Goal: Task Accomplishment & Management: Use online tool/utility

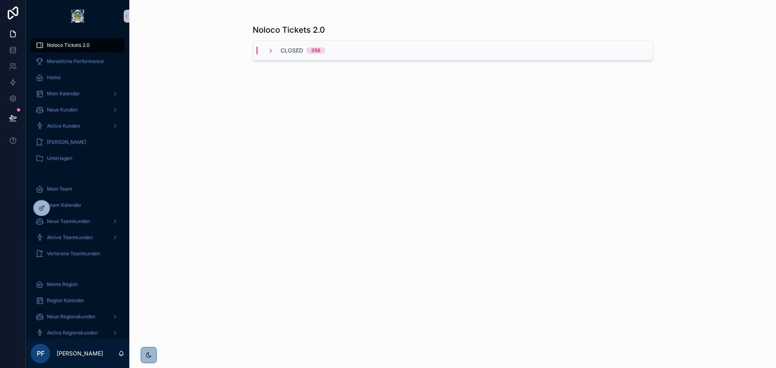
click at [66, 117] on div "Neue Kunden" at bounding box center [77, 110] width 103 height 16
click at [66, 126] on span "Aktive Kunden" at bounding box center [63, 126] width 33 height 6
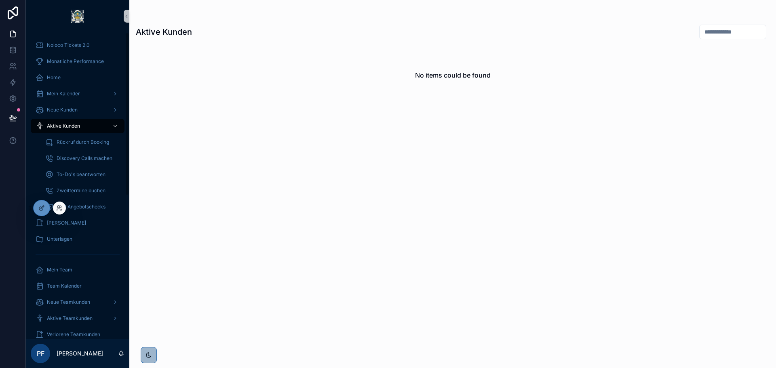
click at [45, 200] on div at bounding box center [38, 208] width 23 height 16
click at [45, 202] on div at bounding box center [42, 207] width 16 height 15
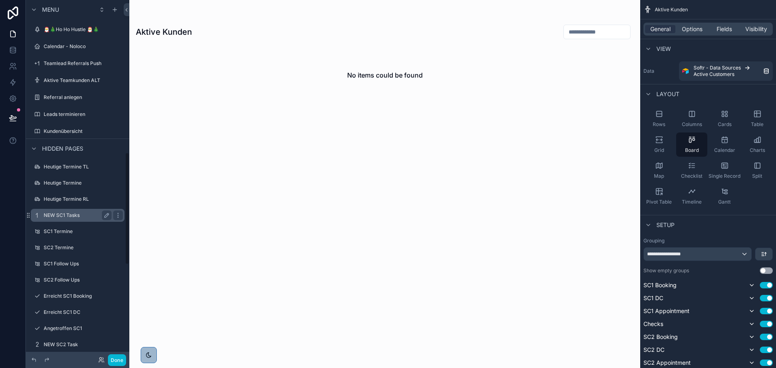
click at [67, 220] on div "NEW SC1 Tasks" at bounding box center [77, 215] width 90 height 13
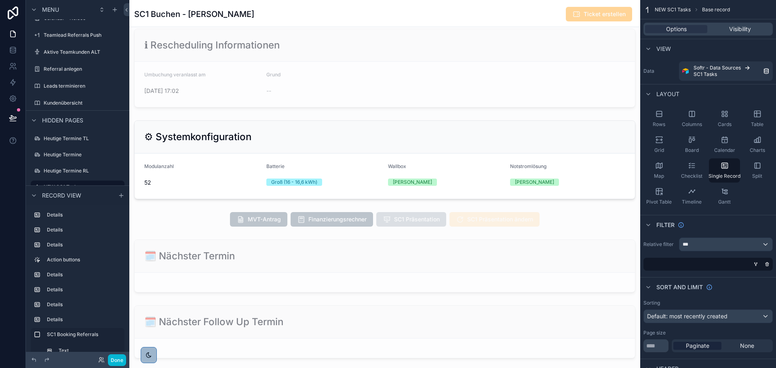
scroll to position [105, 0]
click at [509, 223] on div "scrollable content" at bounding box center [384, 218] width 511 height 21
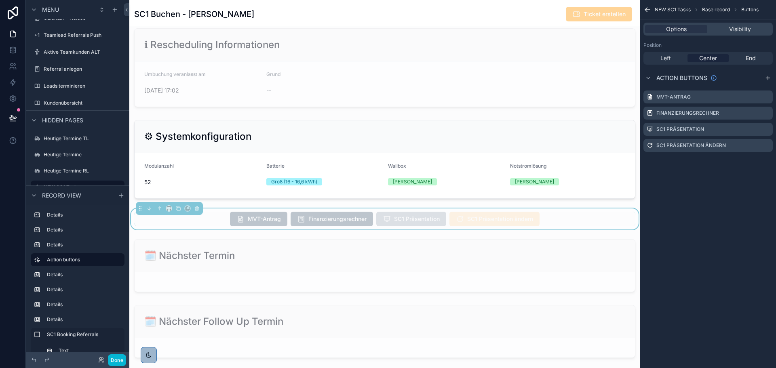
click at [509, 223] on span "SC1 Präsentation ändern" at bounding box center [494, 220] width 90 height 8
click at [767, 145] on icon "scrollable content" at bounding box center [766, 145] width 6 height 6
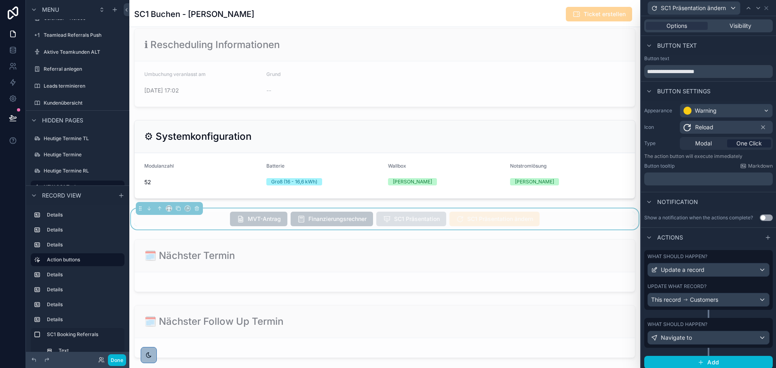
scroll to position [4, 0]
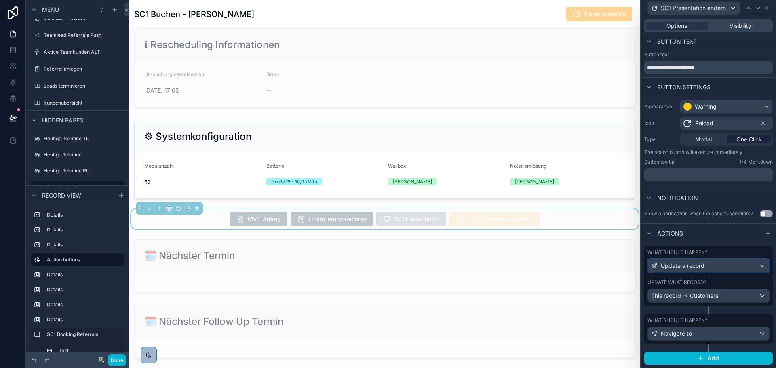
click at [701, 271] on div "Update a record" at bounding box center [708, 265] width 121 height 13
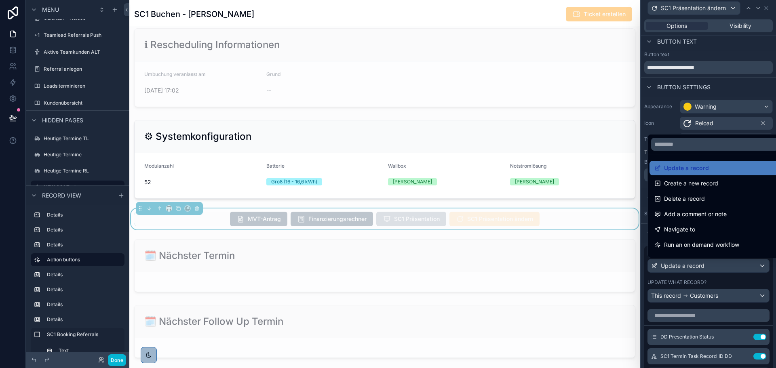
click at [701, 271] on div at bounding box center [708, 184] width 135 height 368
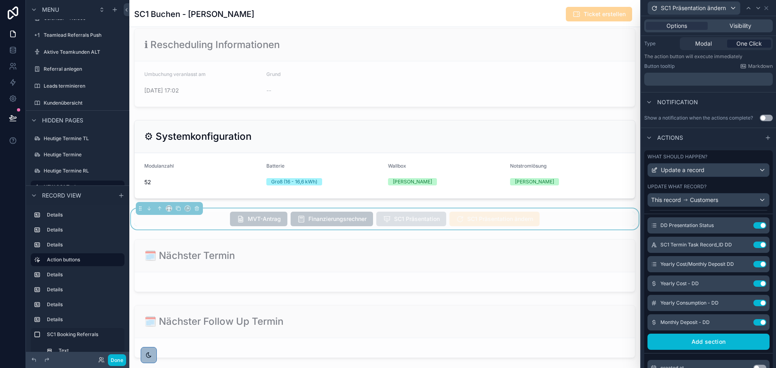
scroll to position [100, 0]
click at [117, 362] on button "Done" at bounding box center [117, 360] width 18 height 12
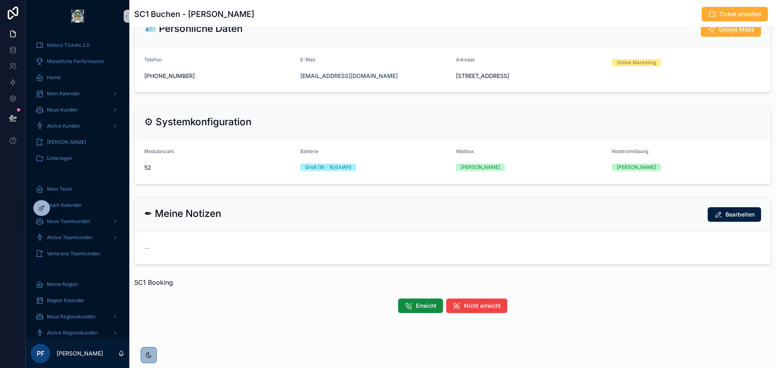
scroll to position [0, 0]
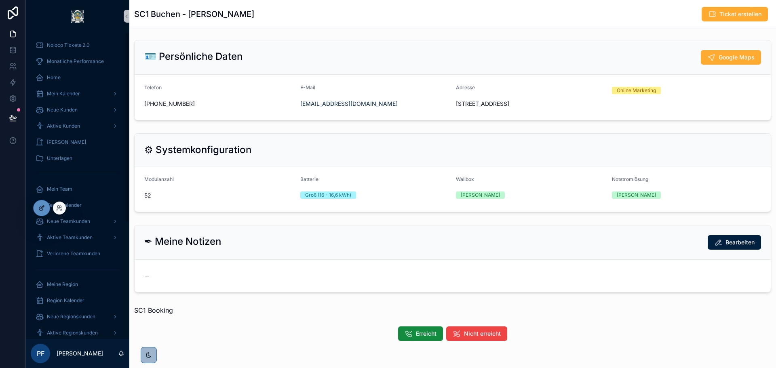
click at [44, 209] on icon at bounding box center [41, 208] width 6 height 6
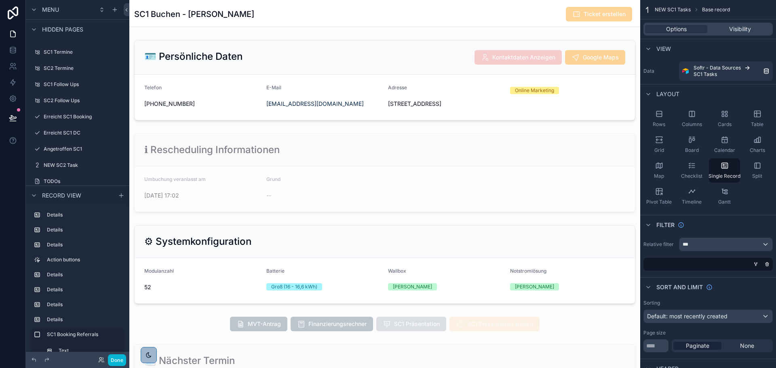
scroll to position [194, 0]
click at [101, 360] on icon at bounding box center [101, 360] width 6 height 6
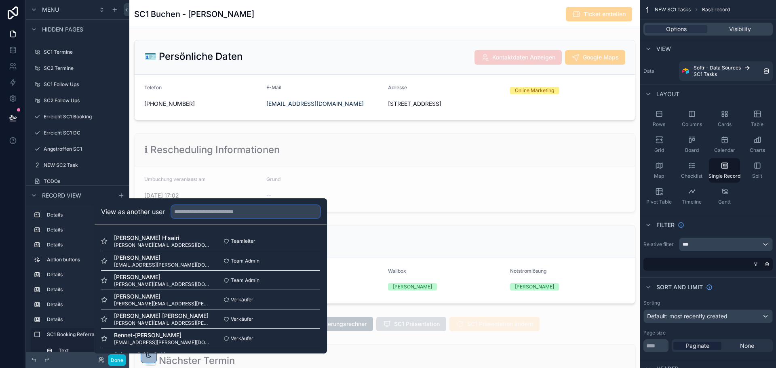
click at [204, 214] on input "text" at bounding box center [245, 211] width 149 height 13
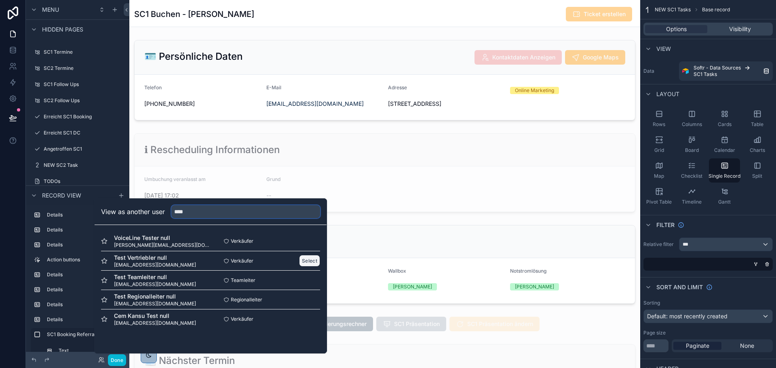
type input "****"
click at [309, 260] on button "Select" at bounding box center [309, 261] width 21 height 12
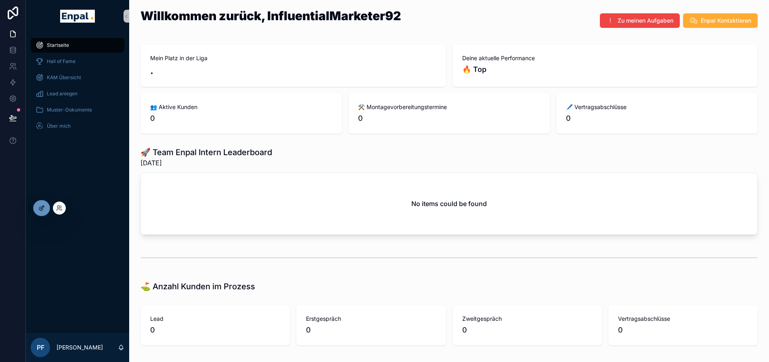
click at [35, 208] on div at bounding box center [42, 207] width 16 height 15
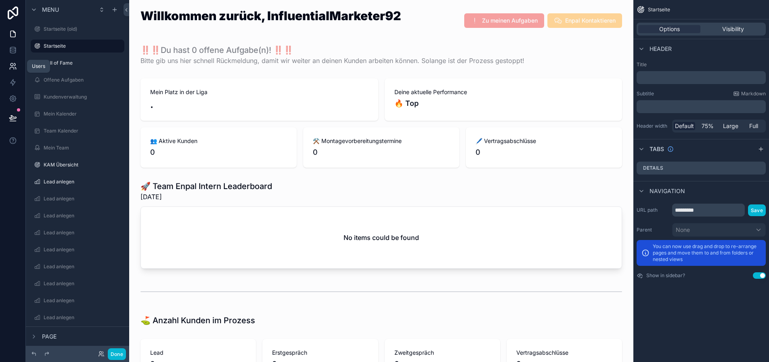
click at [10, 62] on link at bounding box center [12, 66] width 25 height 16
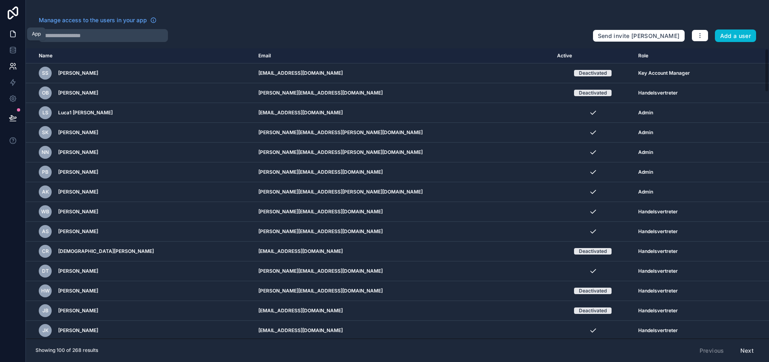
click at [14, 37] on icon at bounding box center [13, 34] width 5 height 6
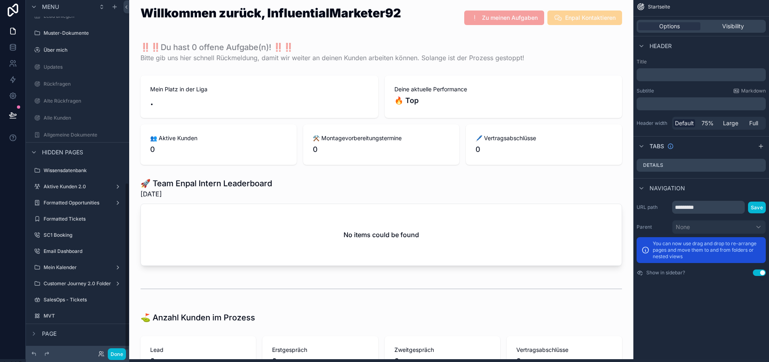
scroll to position [2, 0]
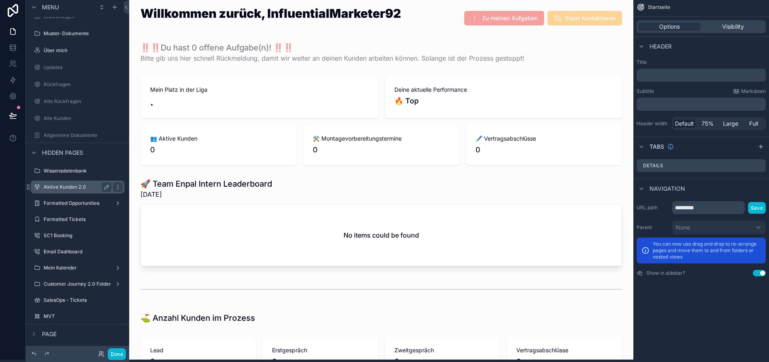
click at [61, 187] on label "Aktive Kunden 2.0" at bounding box center [76, 187] width 65 height 6
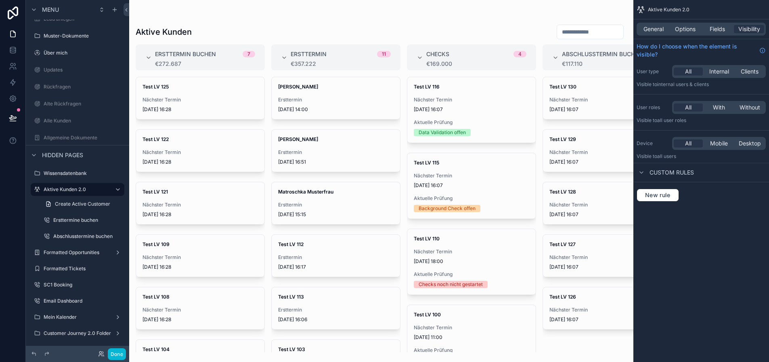
scroll to position [0, 0]
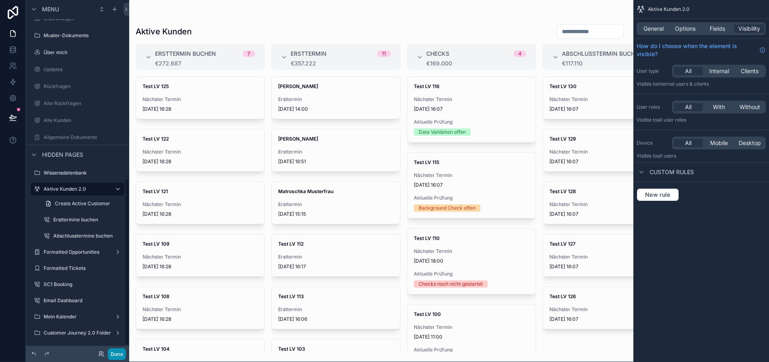
click at [113, 351] on button "Done" at bounding box center [117, 354] width 18 height 12
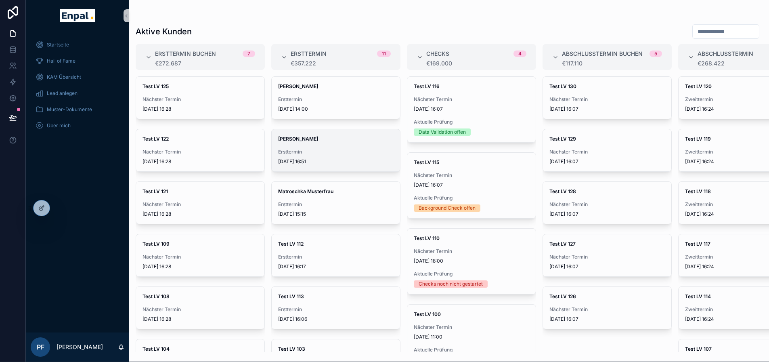
click at [321, 167] on div "Moritz Mustermann Ersttermin 30.8.2025 16:51" at bounding box center [336, 150] width 128 height 42
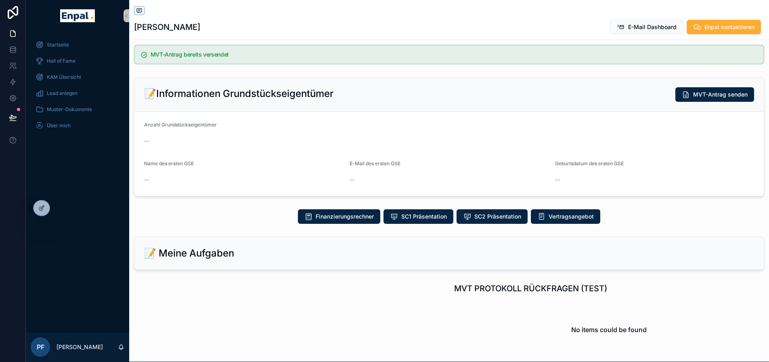
scroll to position [174, 0]
click at [39, 203] on div at bounding box center [42, 207] width 16 height 15
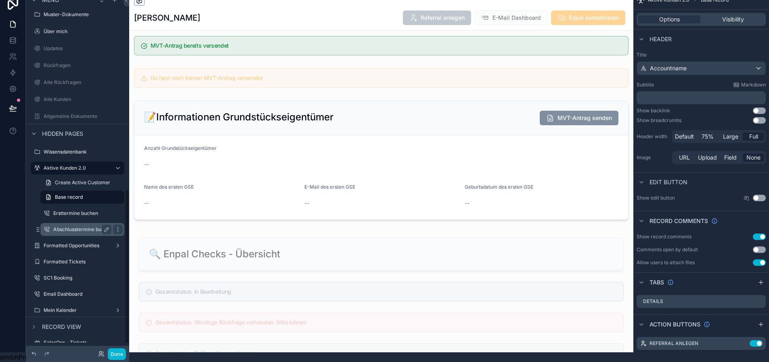
scroll to position [445, 0]
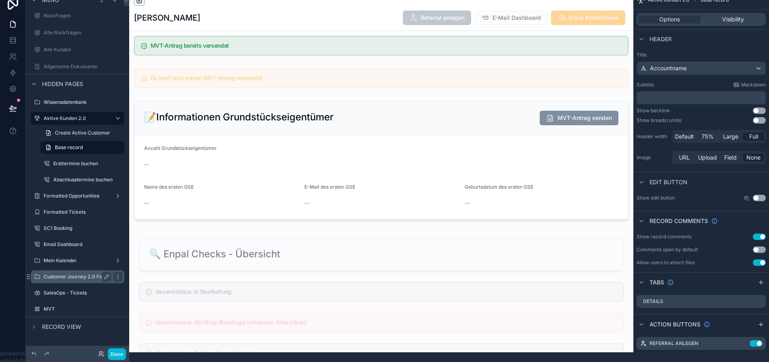
click at [73, 272] on div "Customer Journey 2.0 Folder" at bounding box center [78, 277] width 68 height 10
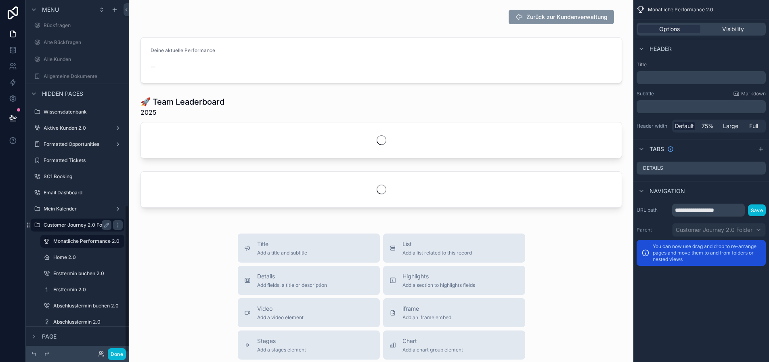
scroll to position [499, 0]
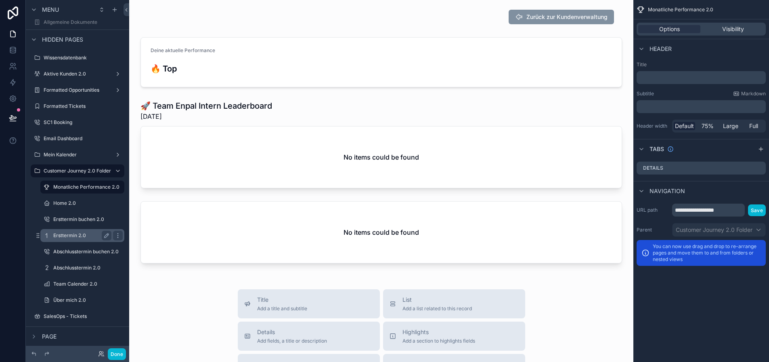
click at [76, 234] on label "Ersttermin 2.0" at bounding box center [80, 235] width 55 height 6
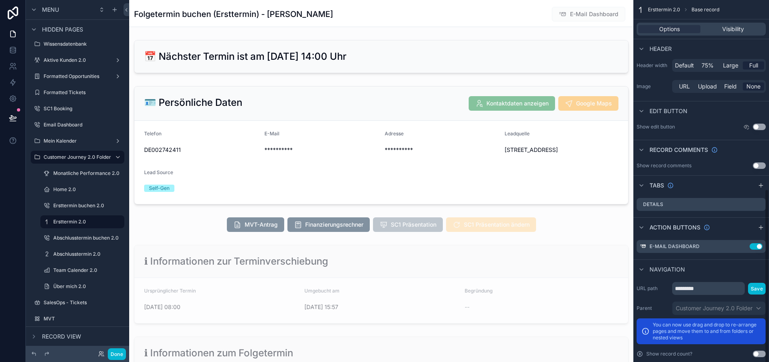
scroll to position [395, 0]
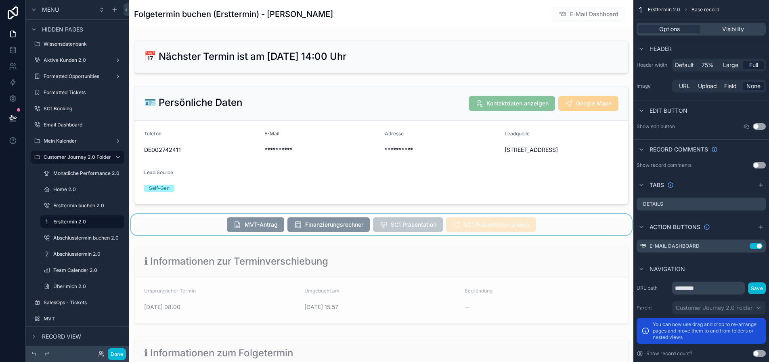
click at [574, 225] on div "scrollable content" at bounding box center [381, 224] width 505 height 21
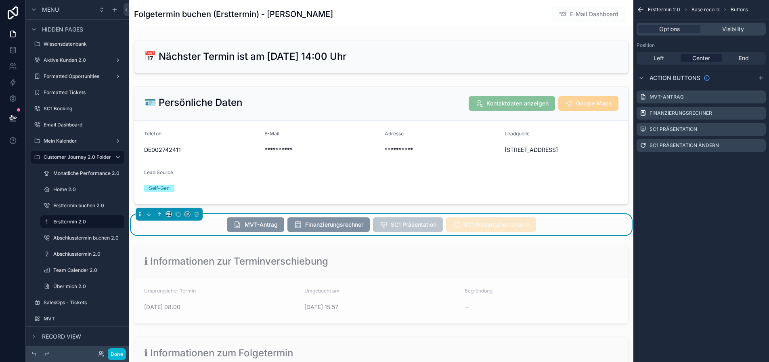
scroll to position [0, 0]
click at [761, 145] on div "scrollable content" at bounding box center [750, 145] width 26 height 6
click at [763, 147] on icon "scrollable content" at bounding box center [760, 145] width 6 height 6
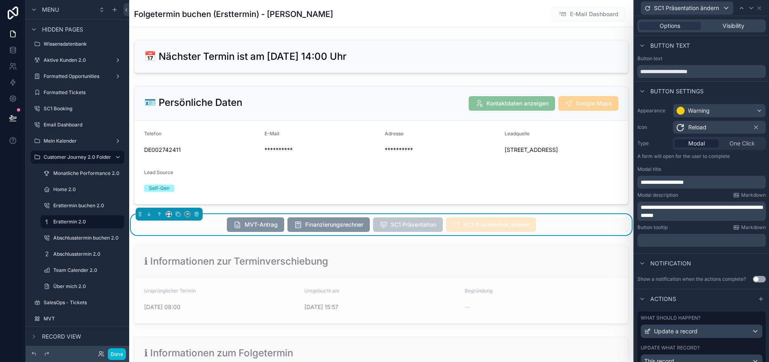
scroll to position [27, 0]
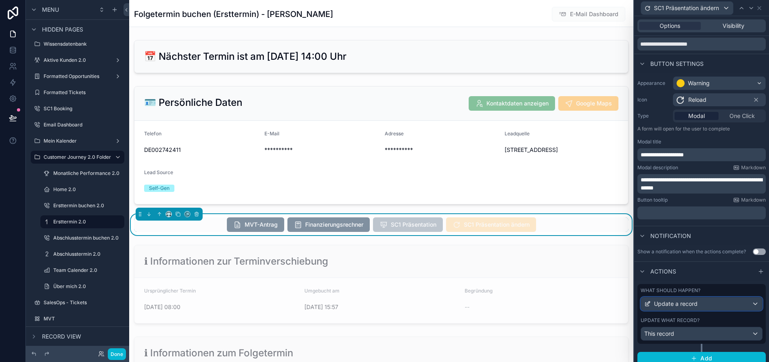
click at [681, 306] on span "Update a record" at bounding box center [676, 304] width 44 height 8
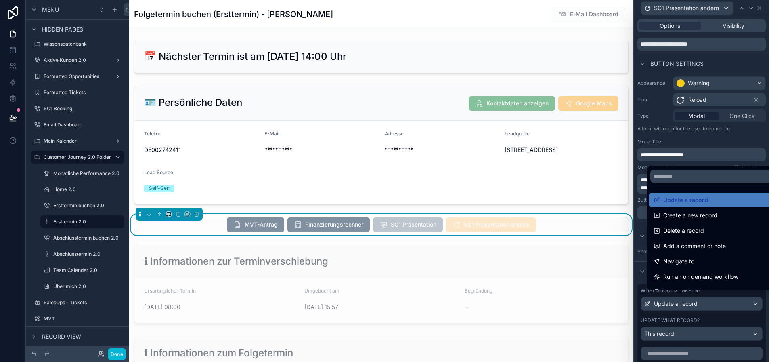
click at [681, 306] on div at bounding box center [702, 181] width 135 height 362
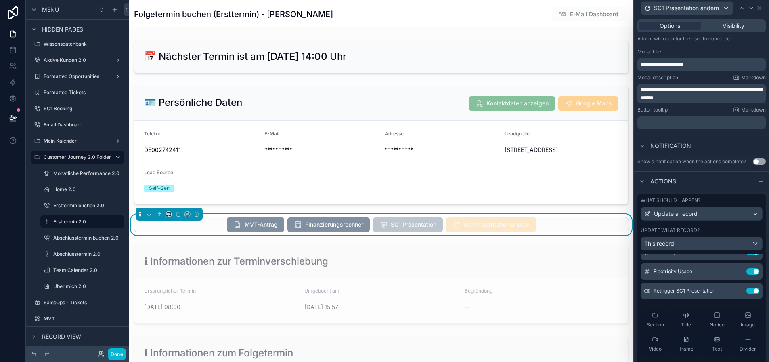
scroll to position [0, 0]
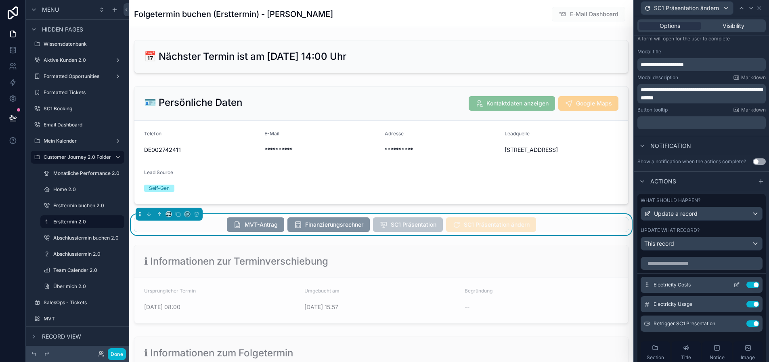
click at [734, 284] on icon at bounding box center [737, 285] width 6 height 6
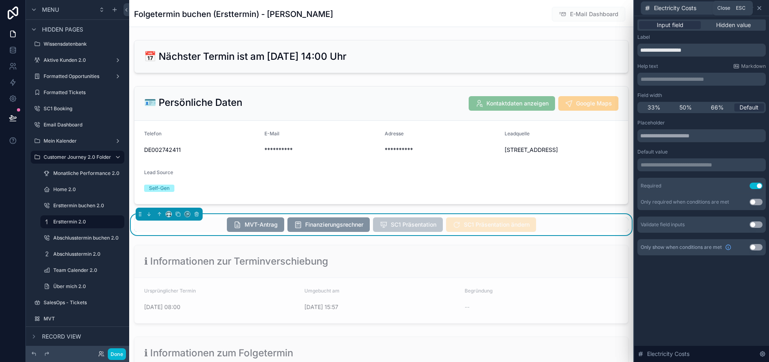
click at [763, 9] on icon at bounding box center [760, 8] width 6 height 6
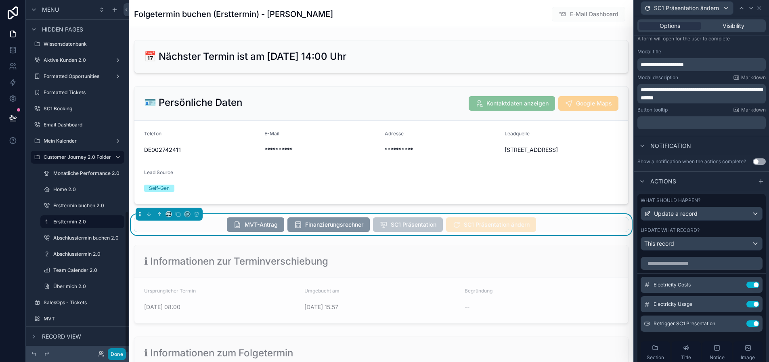
click at [120, 353] on button "Done" at bounding box center [117, 354] width 18 height 12
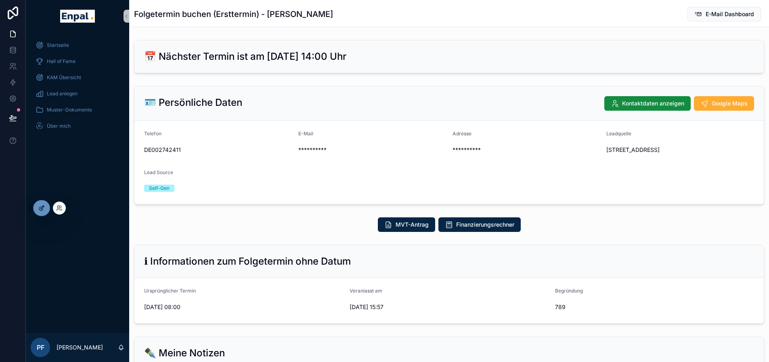
click at [43, 208] on icon at bounding box center [41, 208] width 6 height 6
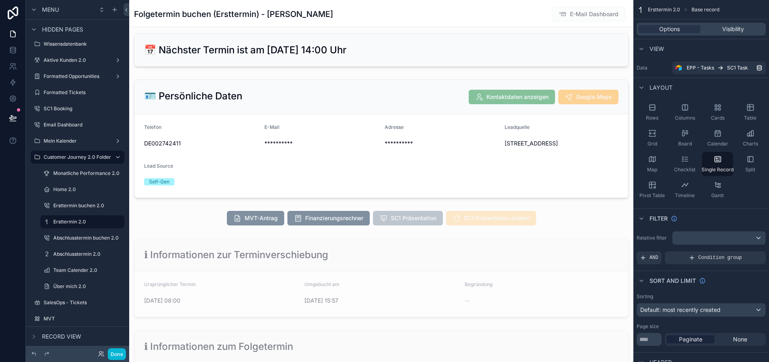
scroll to position [7, 0]
click at [101, 353] on icon at bounding box center [100, 352] width 2 height 2
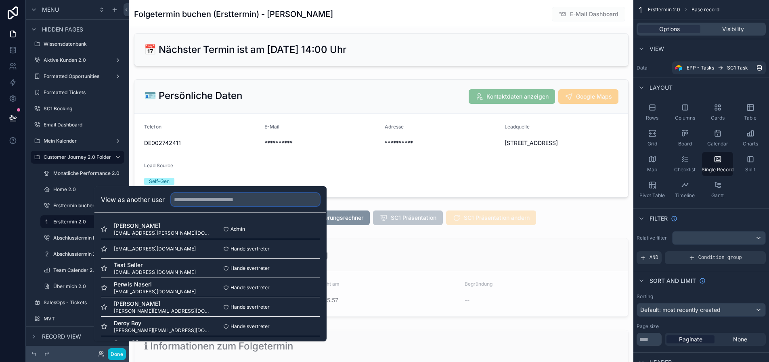
click at [195, 206] on input "text" at bounding box center [245, 199] width 149 height 13
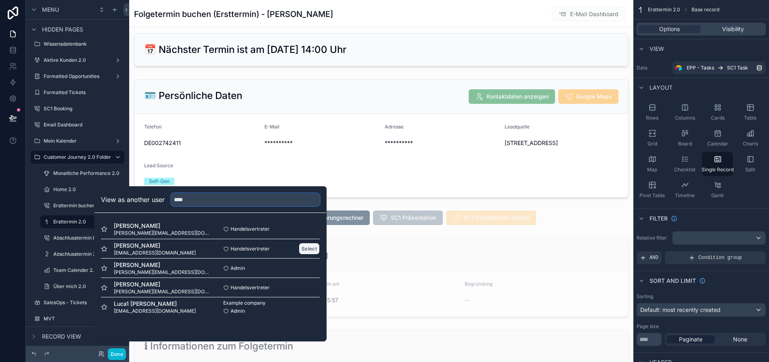
type input "****"
click at [309, 254] on button "Select" at bounding box center [309, 249] width 21 height 12
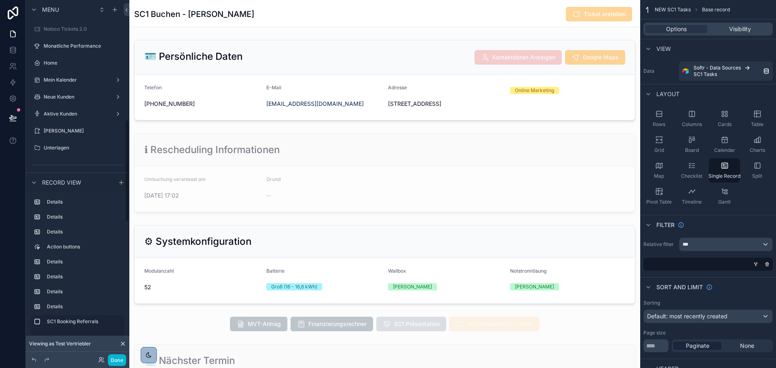
scroll to position [194, 0]
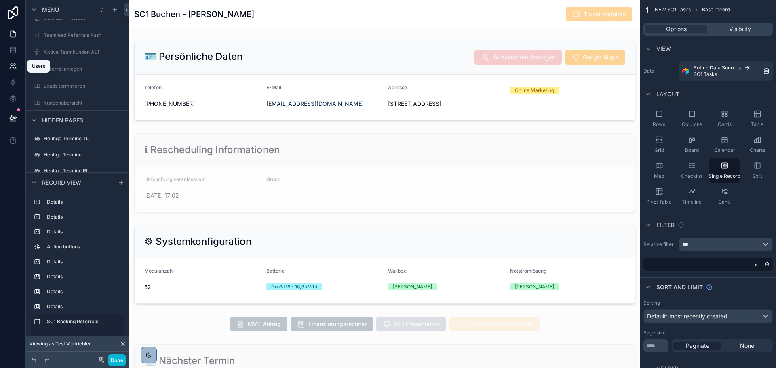
click at [11, 69] on icon at bounding box center [13, 66] width 8 height 8
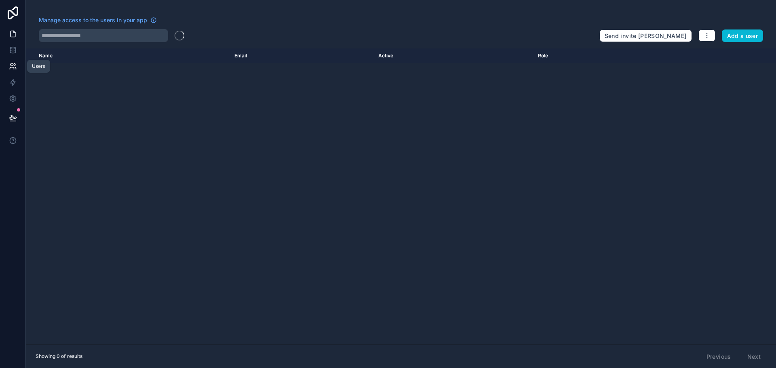
click at [11, 34] on icon at bounding box center [13, 34] width 5 height 6
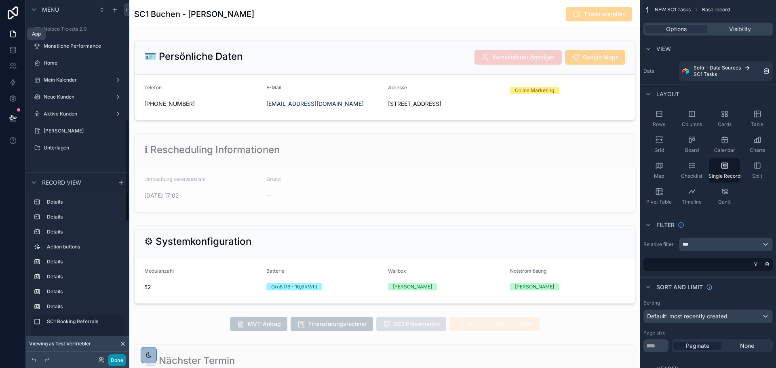
drag, startPoint x: 117, startPoint y: 358, endPoint x: 68, endPoint y: 187, distance: 178.6
click at [117, 359] on button "Done" at bounding box center [117, 360] width 18 height 12
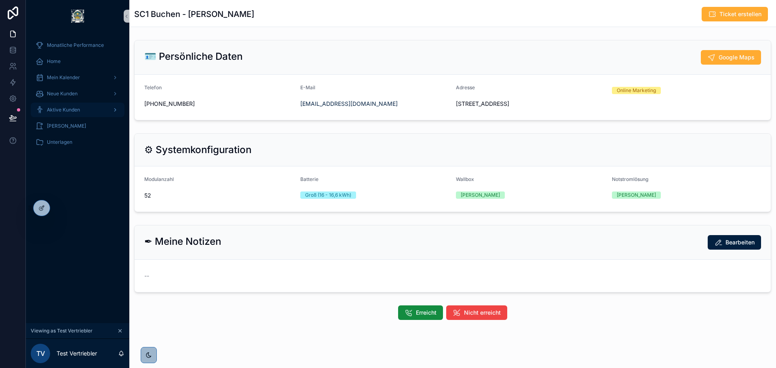
click at [80, 110] on div "Aktive Kunden" at bounding box center [78, 109] width 84 height 13
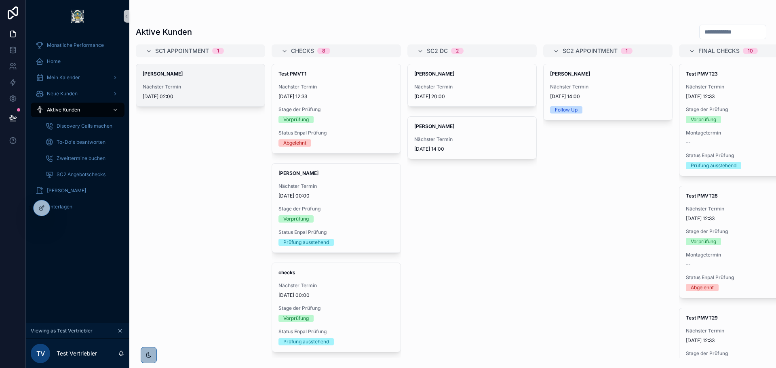
click at [198, 76] on span "Tom Parker" at bounding box center [201, 74] width 116 height 6
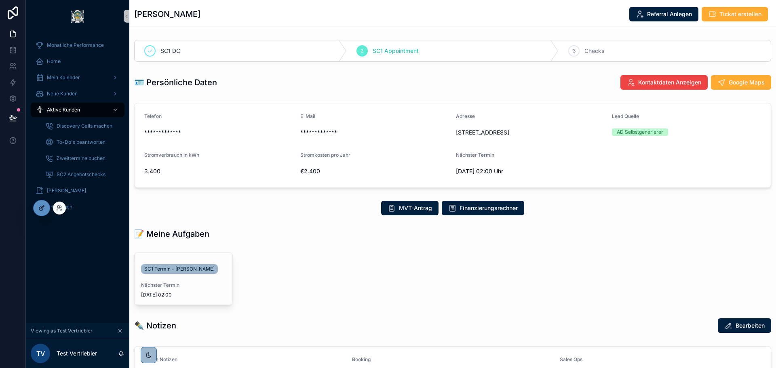
click at [41, 206] on icon at bounding box center [41, 208] width 6 height 6
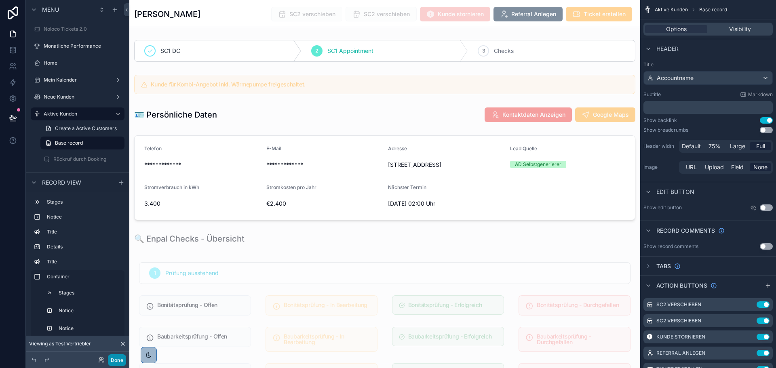
click at [115, 363] on button "Done" at bounding box center [117, 360] width 18 height 12
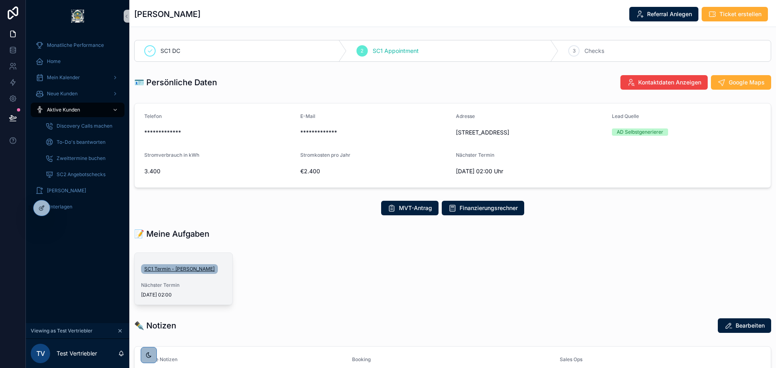
click at [149, 268] on span "SC1 Termin - Tom Parker" at bounding box center [179, 269] width 70 height 6
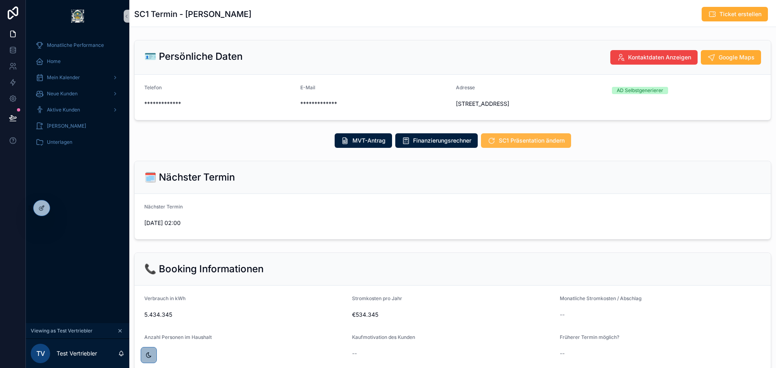
click at [514, 138] on span "SC1 Präsentation ändern" at bounding box center [531, 141] width 66 height 8
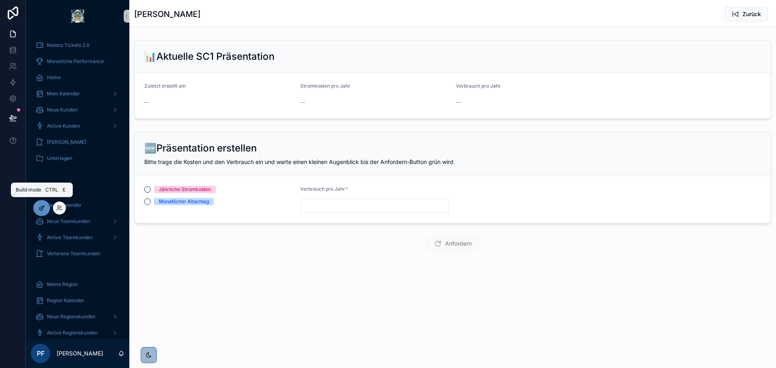
click at [44, 204] on div at bounding box center [42, 207] width 16 height 15
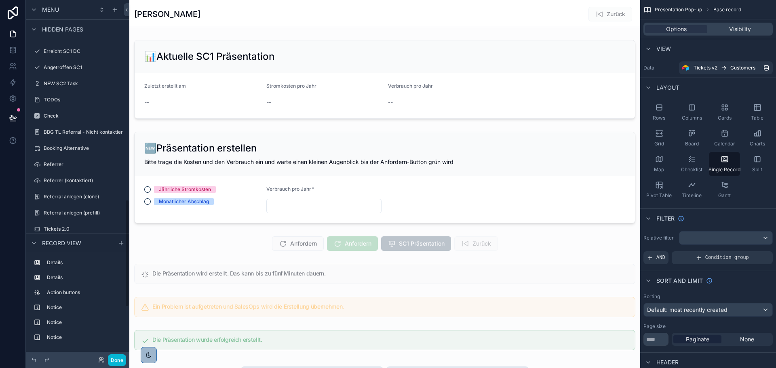
scroll to position [650, 0]
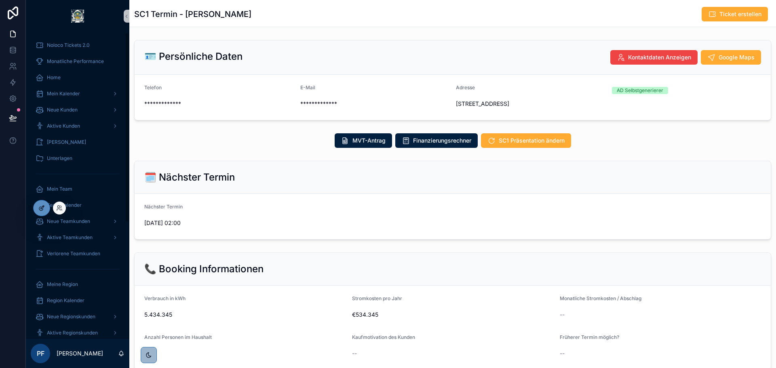
click at [43, 204] on div at bounding box center [42, 207] width 16 height 15
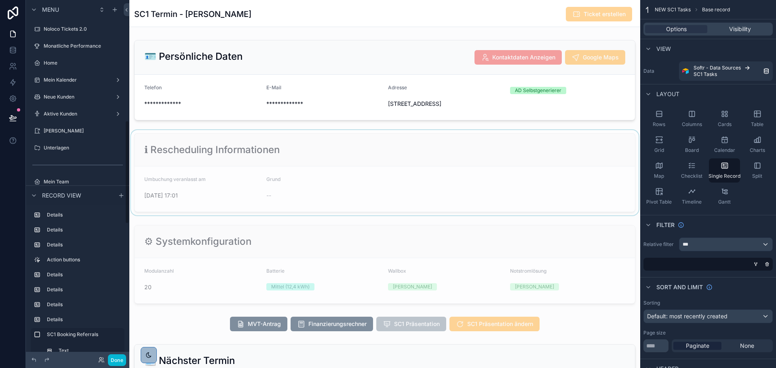
scroll to position [194, 0]
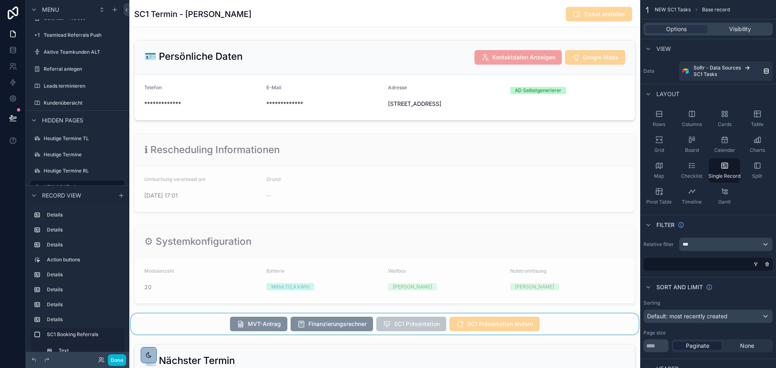
click at [569, 330] on div "scrollable content" at bounding box center [384, 323] width 511 height 21
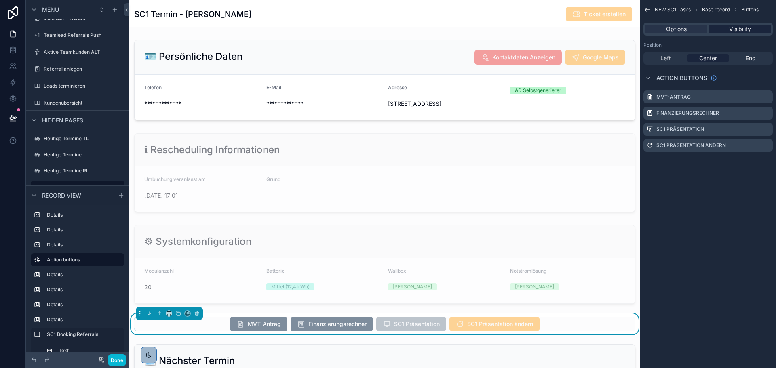
click at [733, 27] on span "Visibility" at bounding box center [740, 29] width 22 height 8
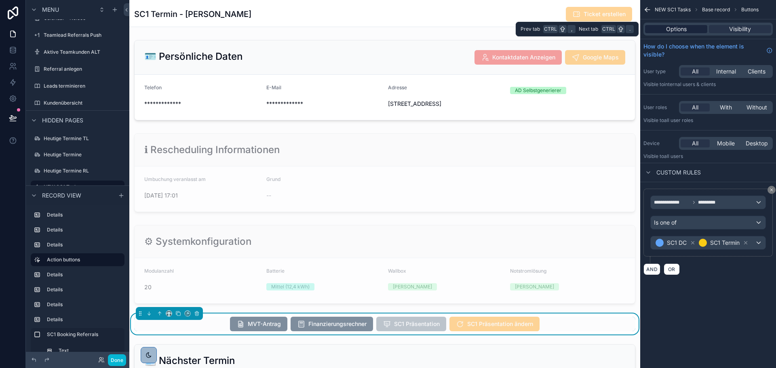
click at [685, 28] on span "Options" at bounding box center [676, 29] width 21 height 8
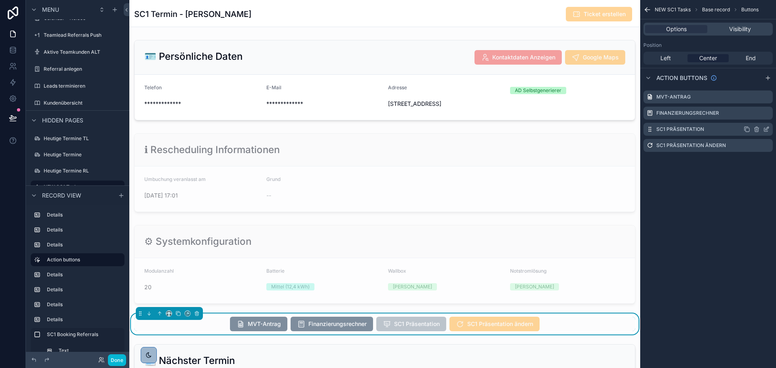
click at [769, 129] on div "SC1 Präsentation" at bounding box center [707, 129] width 129 height 13
click at [768, 128] on icon "scrollable content" at bounding box center [766, 129] width 6 height 6
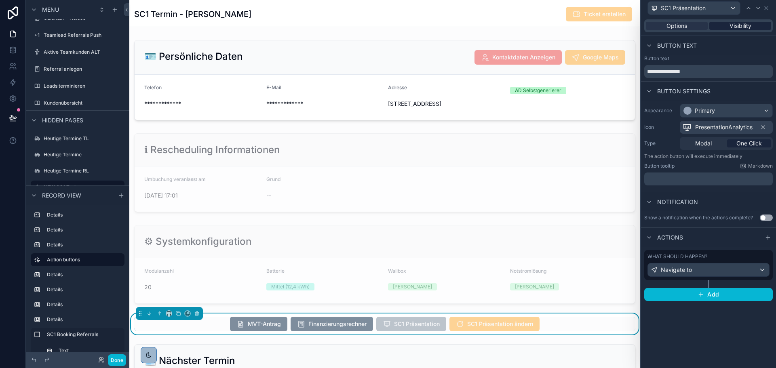
click at [753, 25] on div "Visibility" at bounding box center [740, 26] width 62 height 8
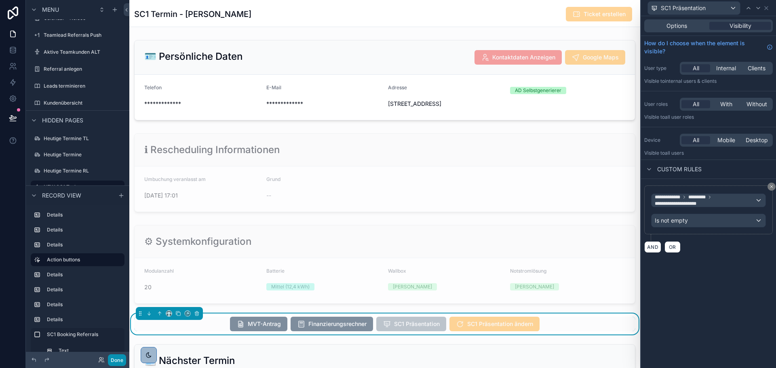
click at [119, 357] on button "Done" at bounding box center [117, 360] width 18 height 12
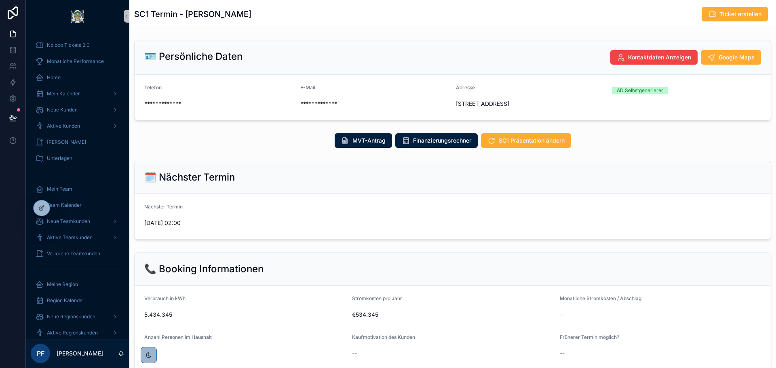
scroll to position [69, 0]
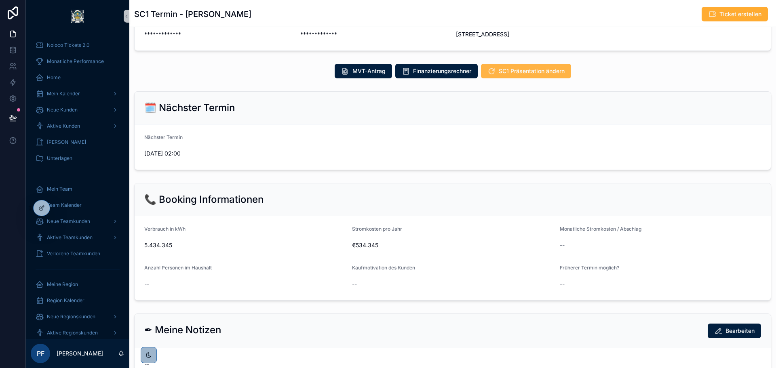
click at [521, 75] on span "SC1 Präsentation ändern" at bounding box center [531, 71] width 66 height 8
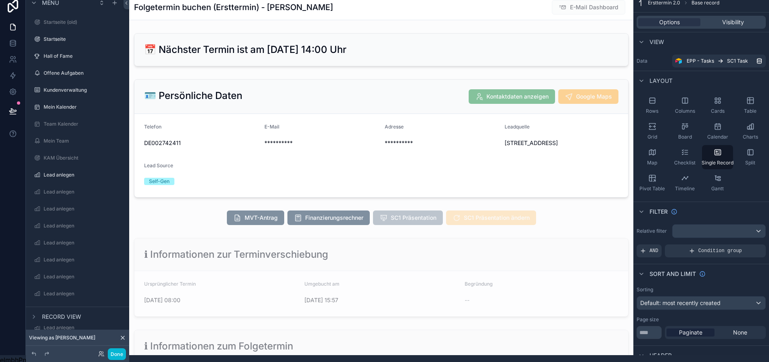
scroll to position [538, 0]
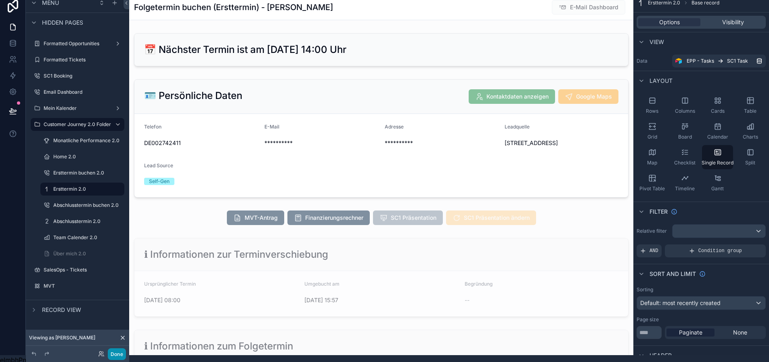
click at [111, 351] on button "Done" at bounding box center [117, 354] width 18 height 12
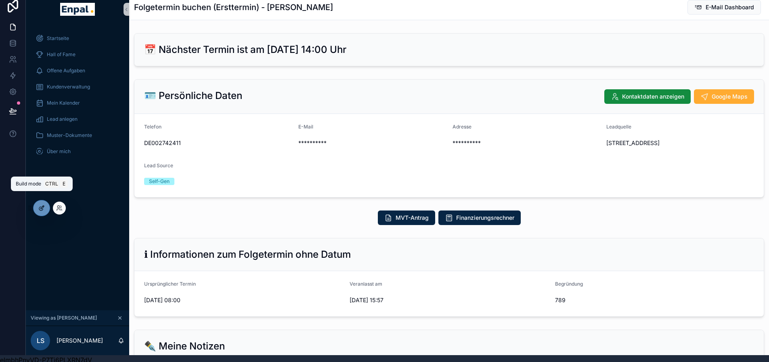
click at [37, 204] on div at bounding box center [42, 207] width 16 height 15
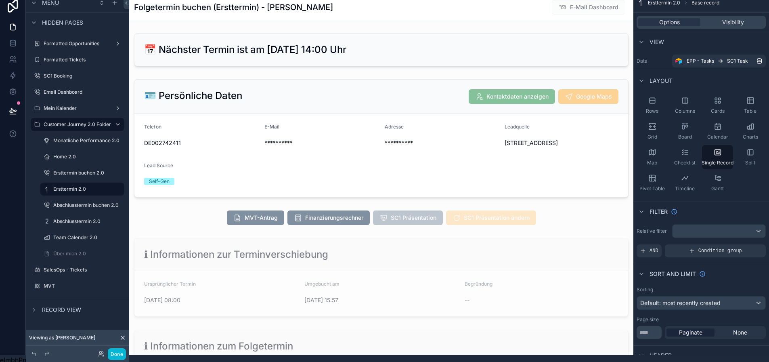
click at [518, 222] on div "scrollable content" at bounding box center [381, 217] width 505 height 21
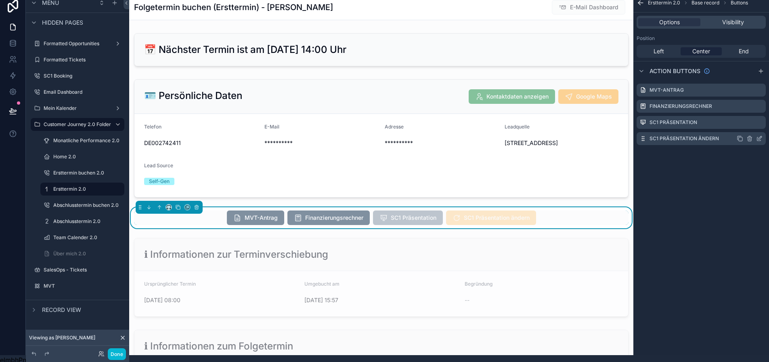
click at [763, 139] on icon "scrollable content" at bounding box center [760, 138] width 6 height 6
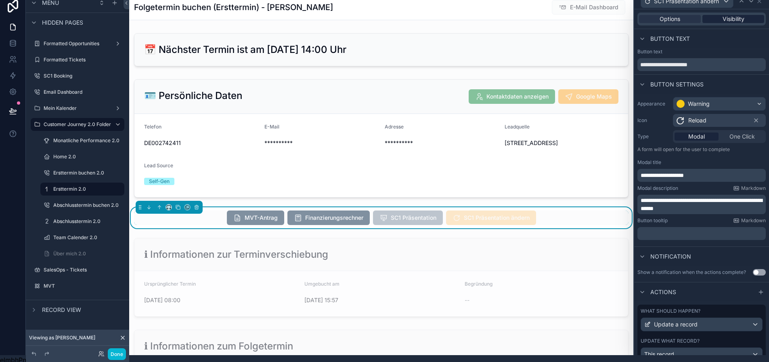
click at [751, 20] on div "Visibility" at bounding box center [734, 19] width 62 height 8
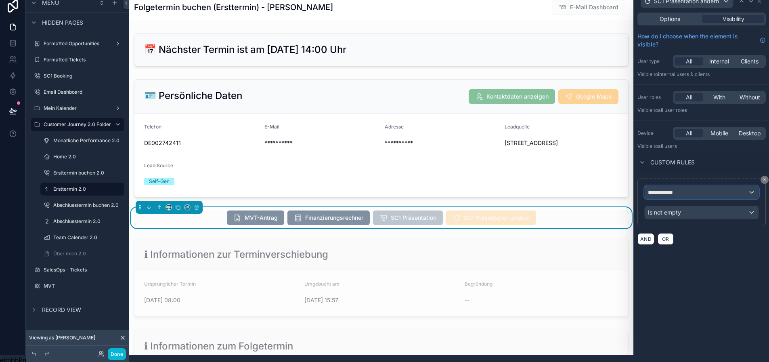
click at [690, 187] on div "**********" at bounding box center [702, 192] width 114 height 13
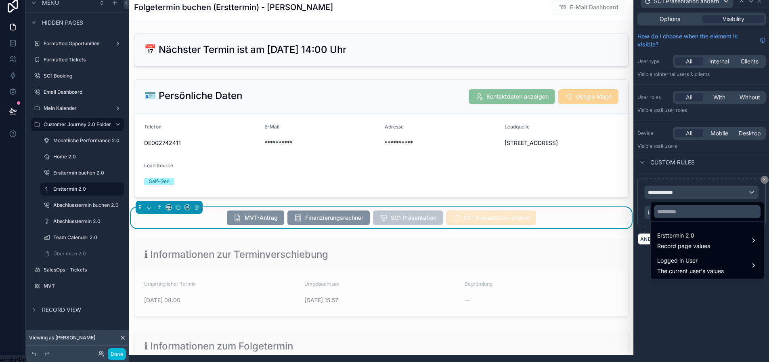
click at [690, 185] on div at bounding box center [702, 174] width 135 height 362
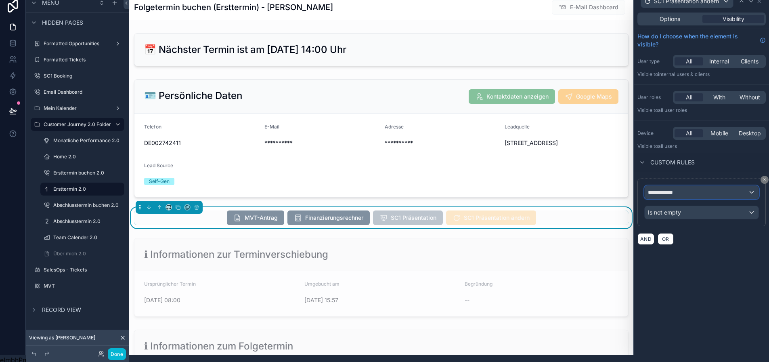
click at [689, 193] on div "**********" at bounding box center [702, 192] width 114 height 13
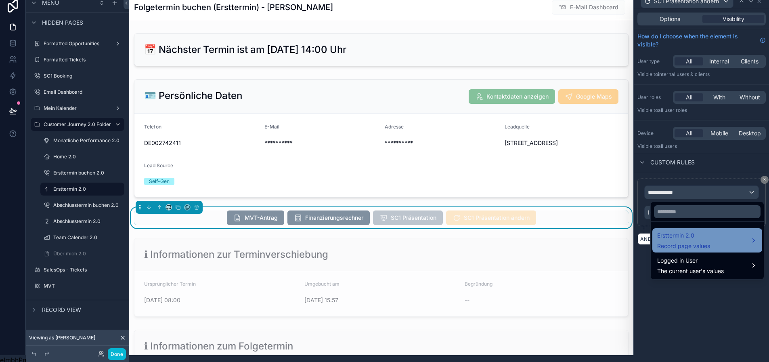
click at [685, 237] on span "Ersttermin 2.0" at bounding box center [684, 236] width 53 height 10
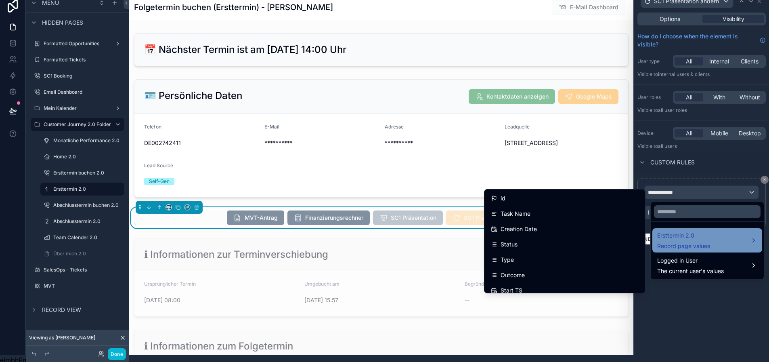
click at [685, 237] on span "Ersttermin 2.0" at bounding box center [684, 236] width 53 height 10
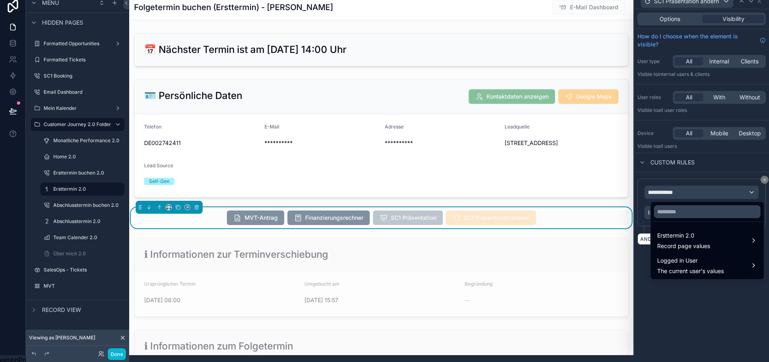
click at [692, 297] on div at bounding box center [702, 174] width 135 height 362
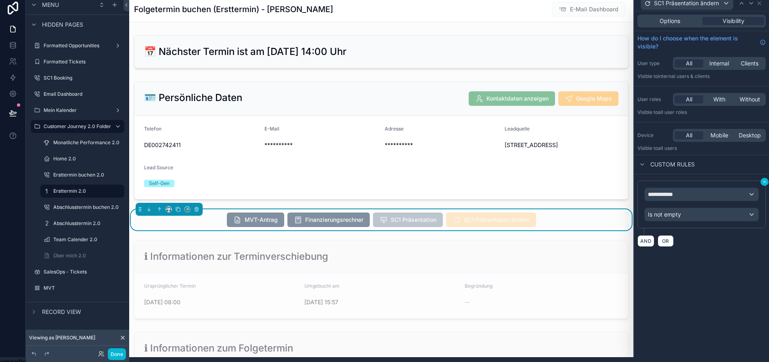
click at [762, 183] on button at bounding box center [765, 182] width 8 height 8
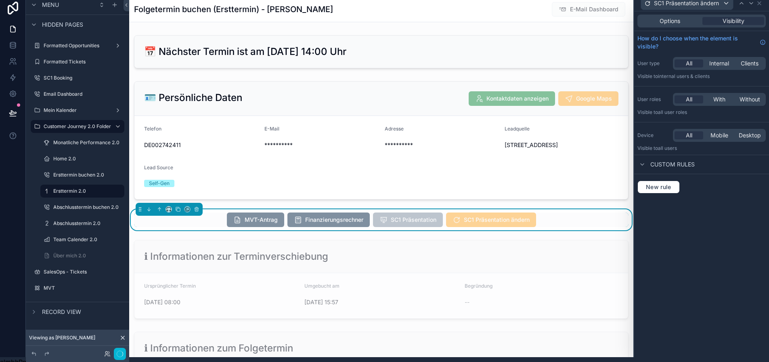
scroll to position [7, 6]
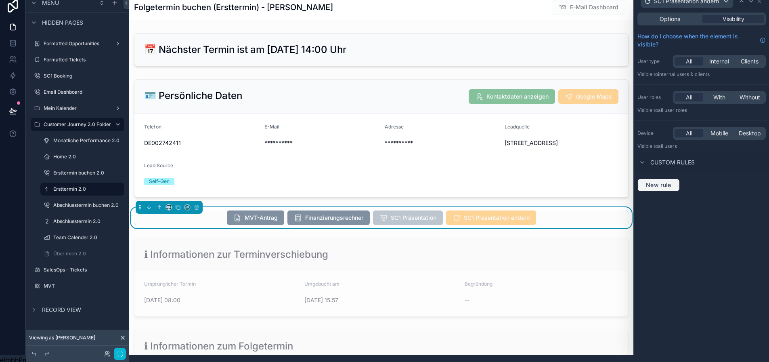
click at [667, 185] on span "New rule" at bounding box center [659, 184] width 32 height 7
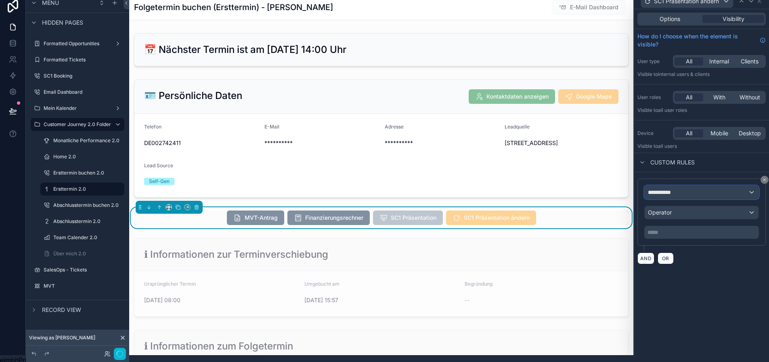
click at [678, 194] on span "**********" at bounding box center [663, 192] width 30 height 8
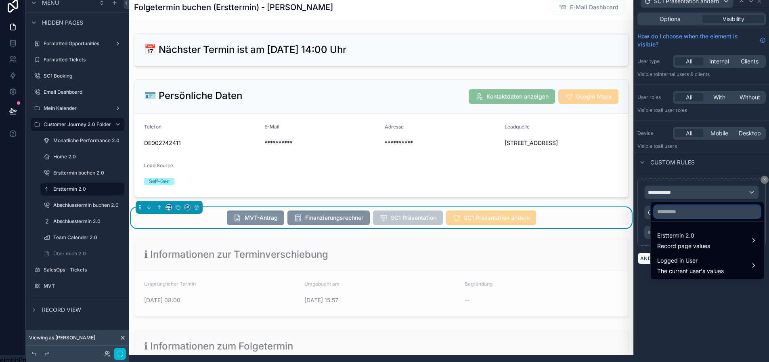
click at [672, 209] on input "text" at bounding box center [707, 211] width 107 height 13
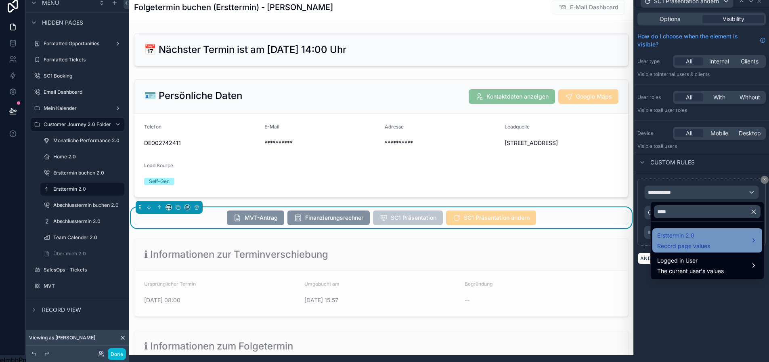
click at [667, 233] on span "Ersttermin 2.0" at bounding box center [684, 236] width 53 height 10
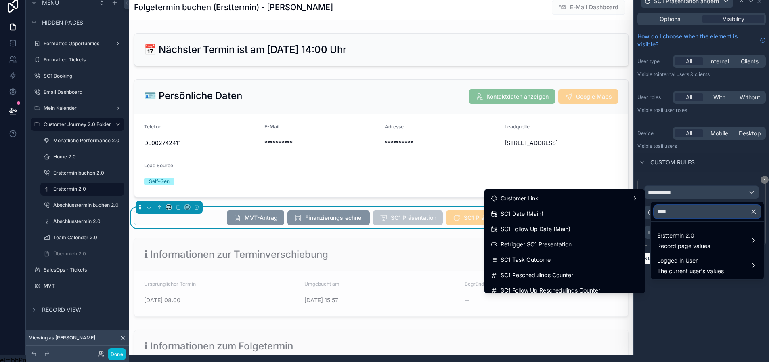
click at [674, 212] on input "***" at bounding box center [707, 211] width 107 height 13
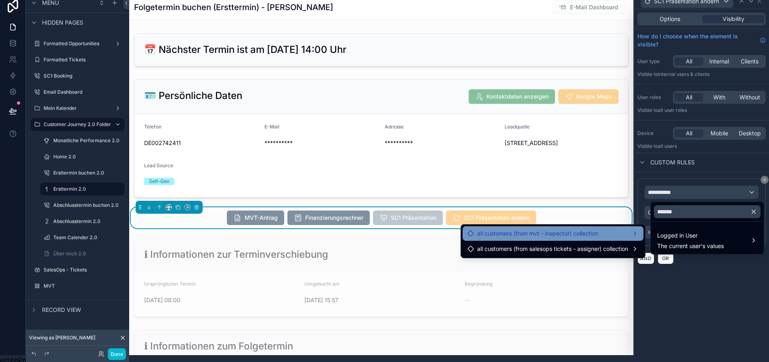
click at [633, 231] on div "all customers (from mvt - inspector) collection" at bounding box center [553, 234] width 171 height 10
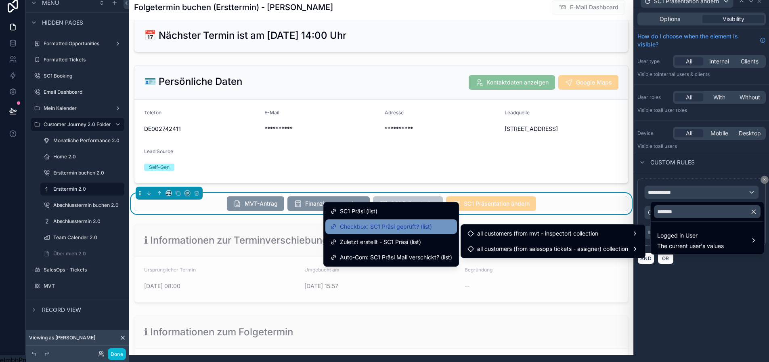
scroll to position [0, 0]
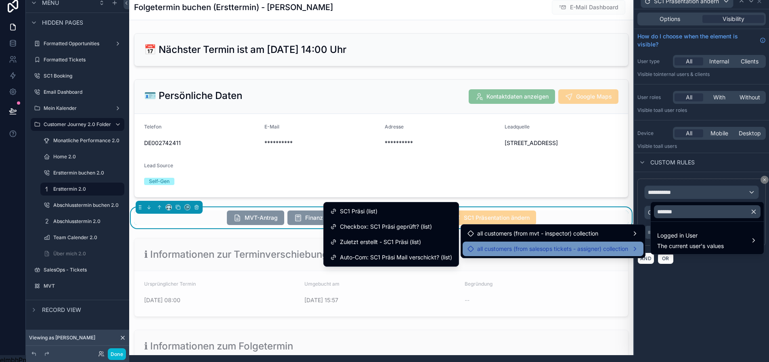
click at [502, 252] on span "all customers (from salesops tickets - assigner) collection" at bounding box center [552, 249] width 151 height 10
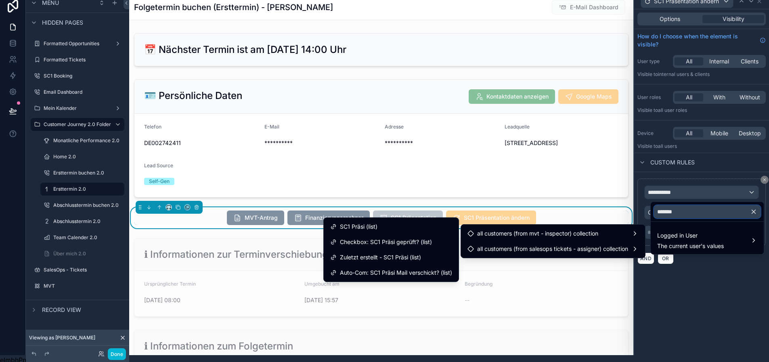
click at [677, 212] on input "*******" at bounding box center [707, 211] width 107 height 13
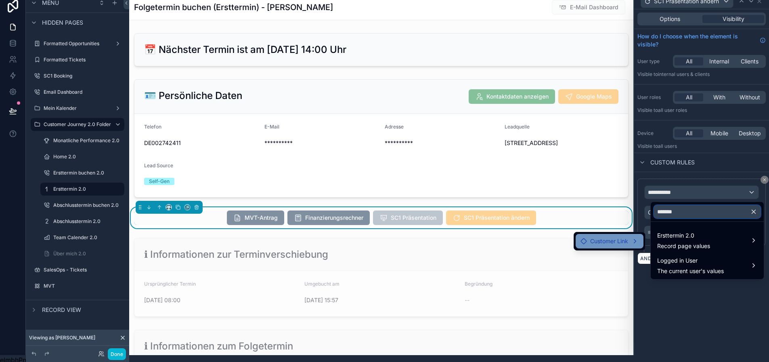
type input "*******"
click at [629, 241] on div "Customer Link" at bounding box center [610, 241] width 58 height 10
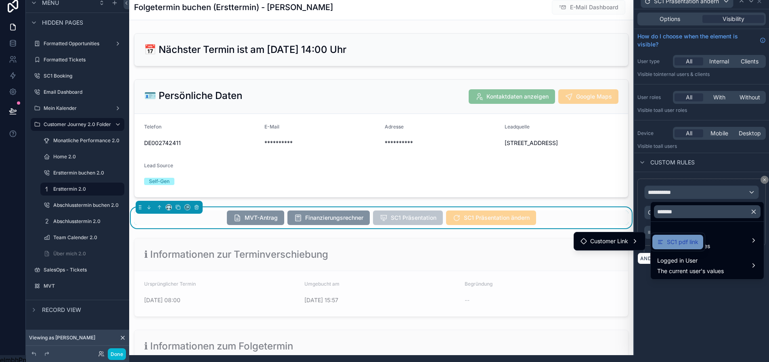
click at [672, 241] on span "SC1 pdf link" at bounding box center [683, 242] width 32 height 10
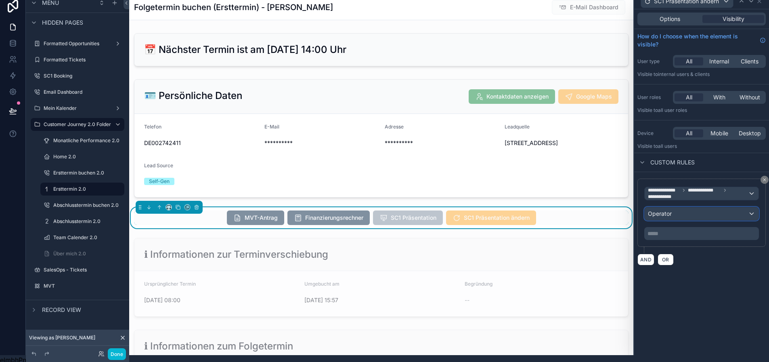
click at [675, 217] on div "Operator" at bounding box center [702, 213] width 114 height 13
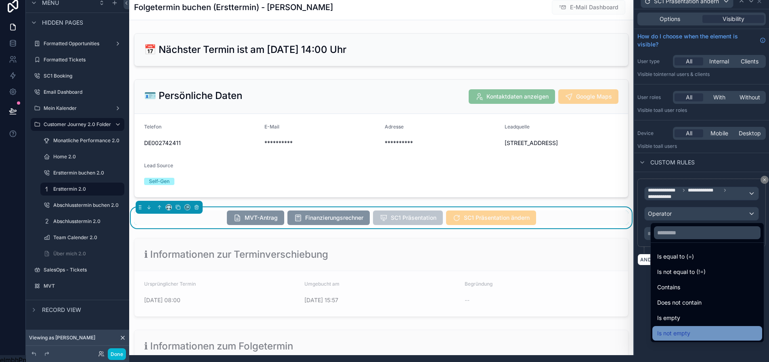
click at [682, 329] on span "Is not empty" at bounding box center [674, 333] width 33 height 10
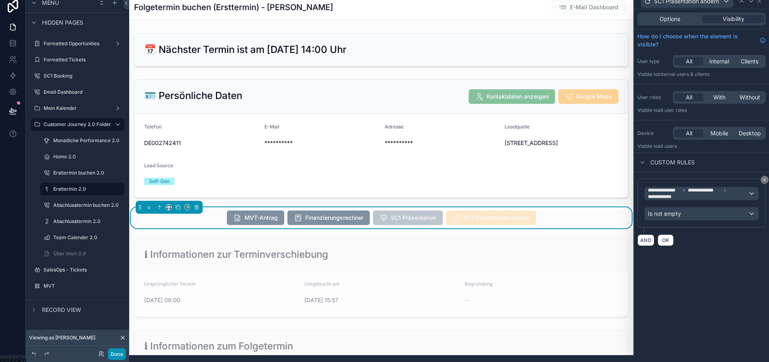
click at [108, 355] on button "Done" at bounding box center [117, 354] width 18 height 12
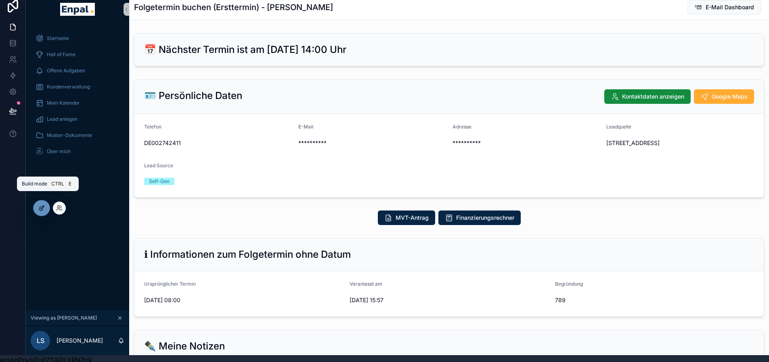
click at [42, 206] on icon at bounding box center [41, 208] width 6 height 6
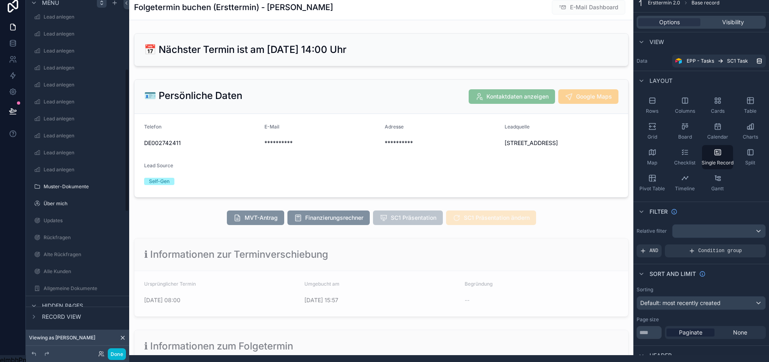
scroll to position [189, 0]
click at [113, 3] on icon "scrollable content" at bounding box center [115, 3] width 4 height 0
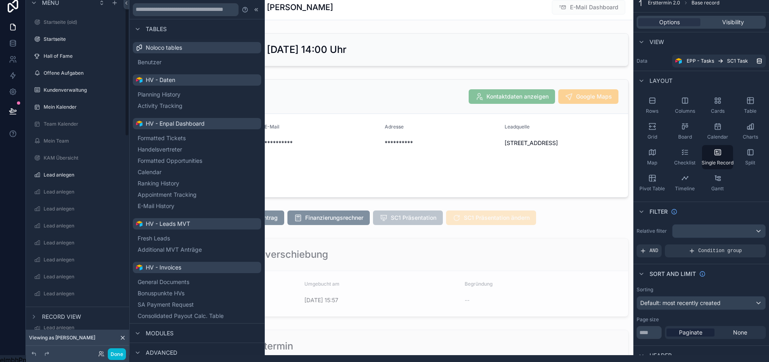
scroll to position [0, 6]
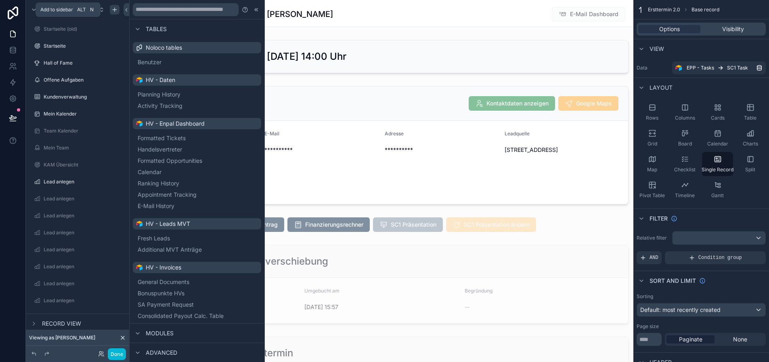
click at [112, 11] on div "scrollable content" at bounding box center [115, 10] width 10 height 10
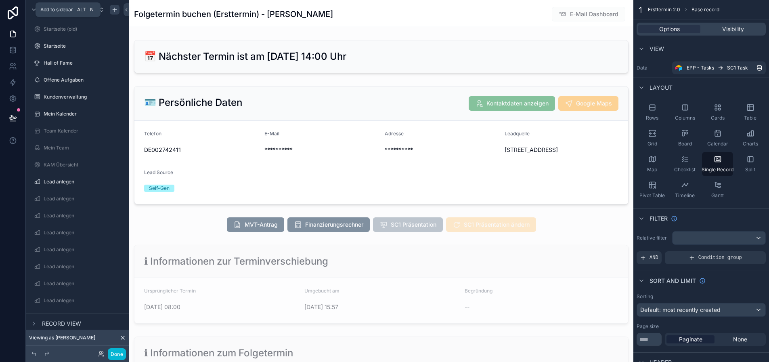
click at [112, 11] on div "scrollable content" at bounding box center [115, 10] width 10 height 10
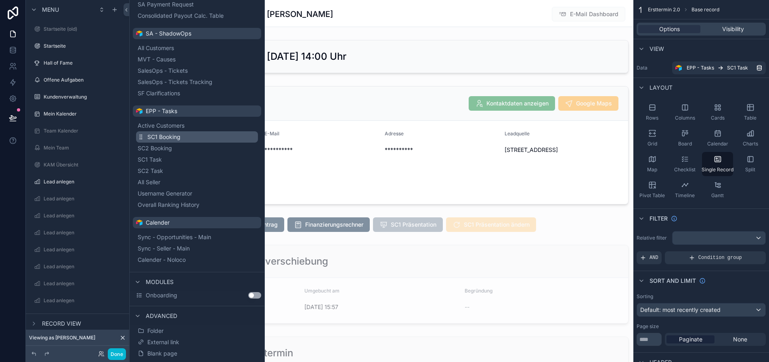
scroll to position [300, 0]
click at [180, 124] on span "Active Customers" at bounding box center [170, 126] width 47 height 8
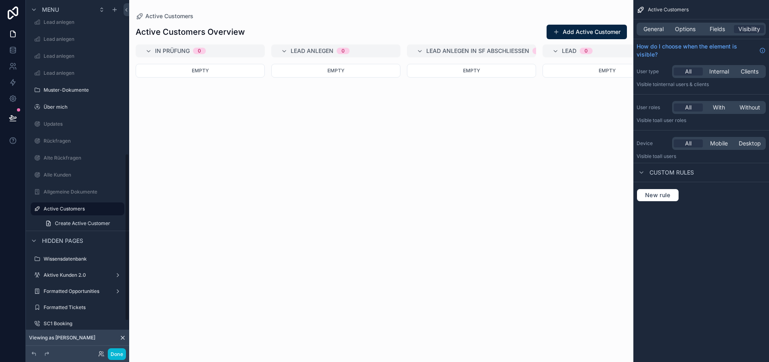
scroll to position [328, 0]
click at [658, 25] on span "General" at bounding box center [654, 29] width 20 height 8
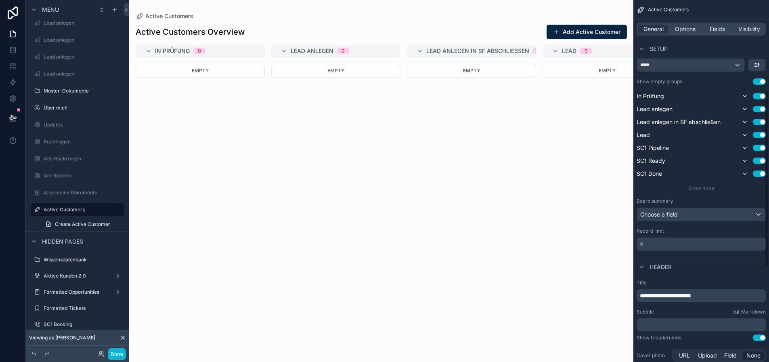
scroll to position [0, 0]
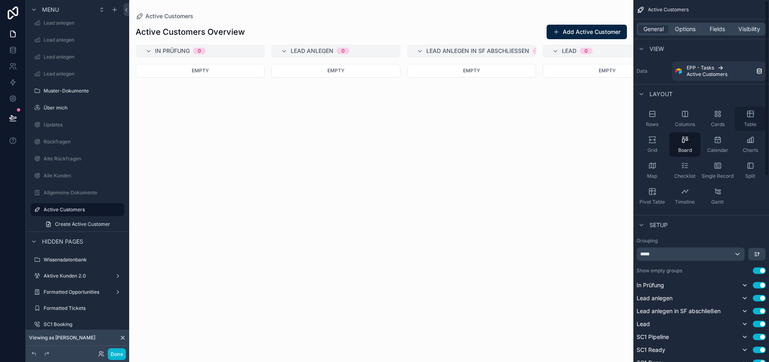
click at [744, 118] on div "Table" at bounding box center [750, 119] width 31 height 24
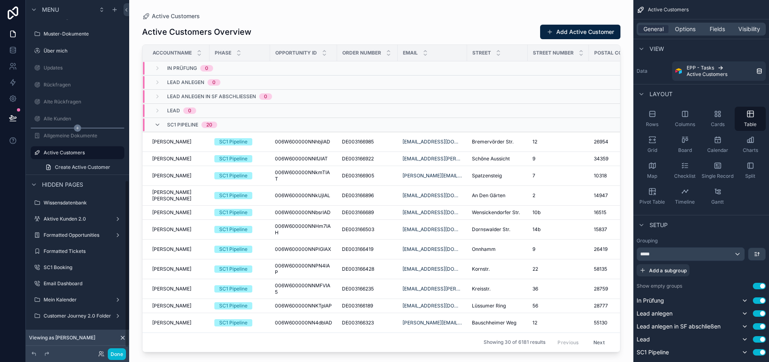
scroll to position [386, 0]
click at [118, 152] on icon "scrollable content" at bounding box center [118, 152] width 0 height 0
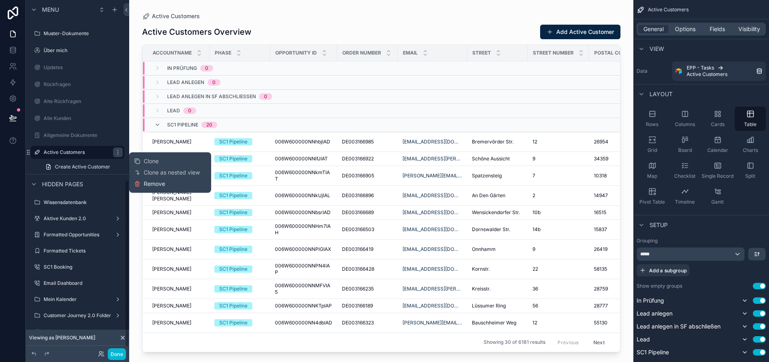
click at [134, 182] on icon at bounding box center [137, 184] width 6 height 6
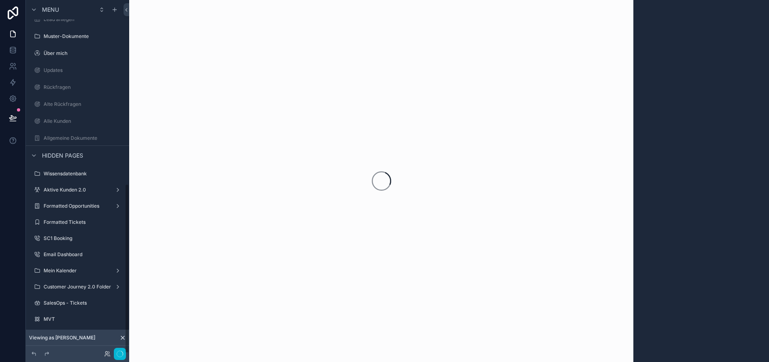
scroll to position [377, 0]
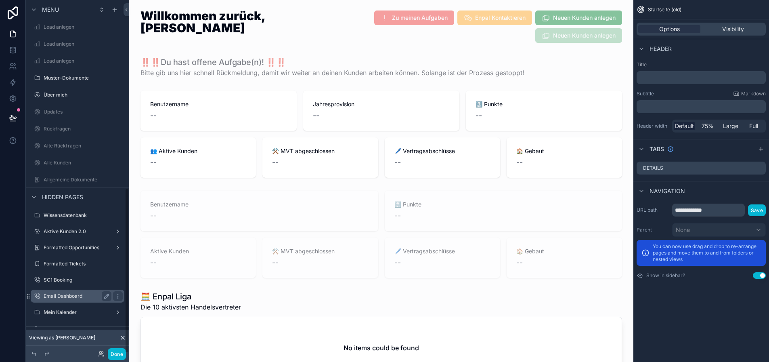
scroll to position [396, 0]
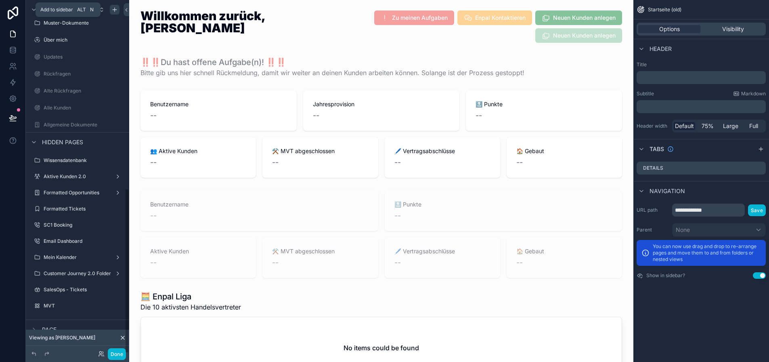
click at [111, 8] on icon "scrollable content" at bounding box center [114, 9] width 6 height 6
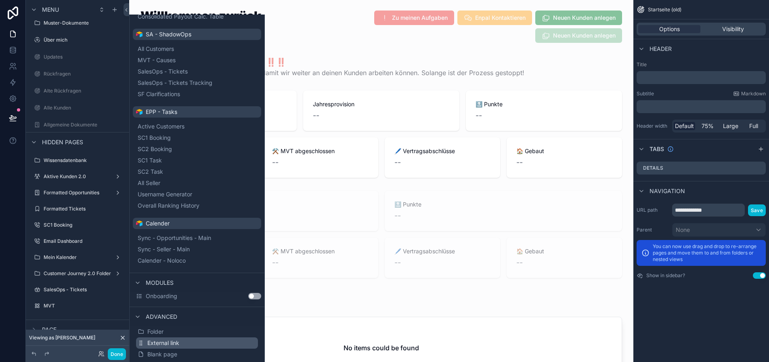
scroll to position [16, 6]
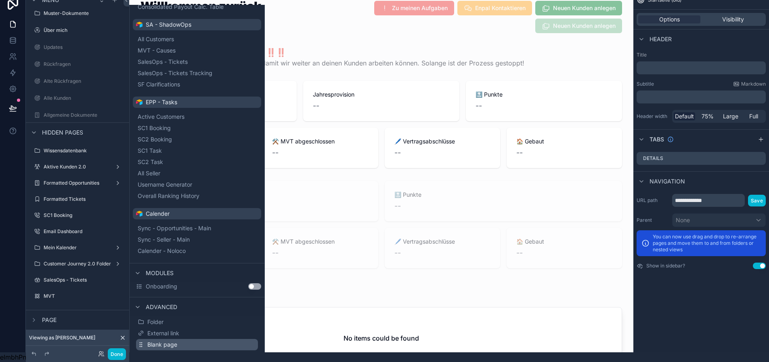
click at [183, 339] on button "Blank page" at bounding box center [197, 344] width 122 height 11
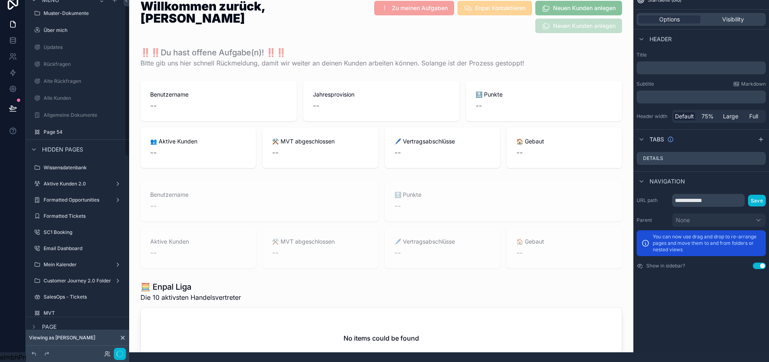
scroll to position [350, 0]
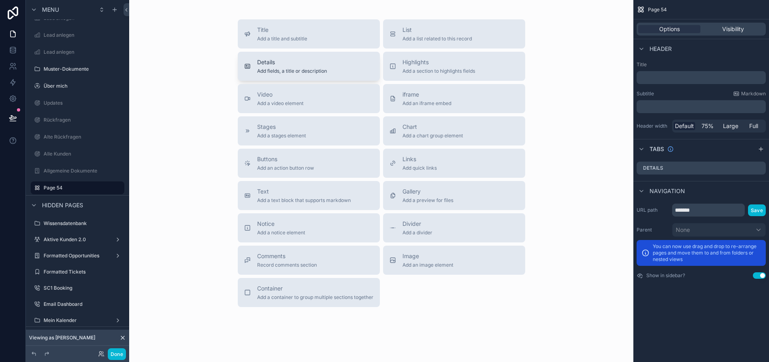
click at [316, 69] on span "Add fields, a title or description" at bounding box center [292, 71] width 70 height 6
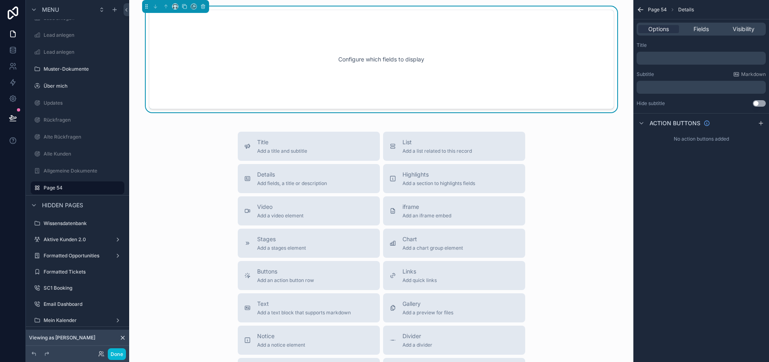
click at [354, 95] on div "Configure which fields to display" at bounding box center [381, 59] width 439 height 73
click at [683, 28] on div "Fields" at bounding box center [701, 29] width 41 height 8
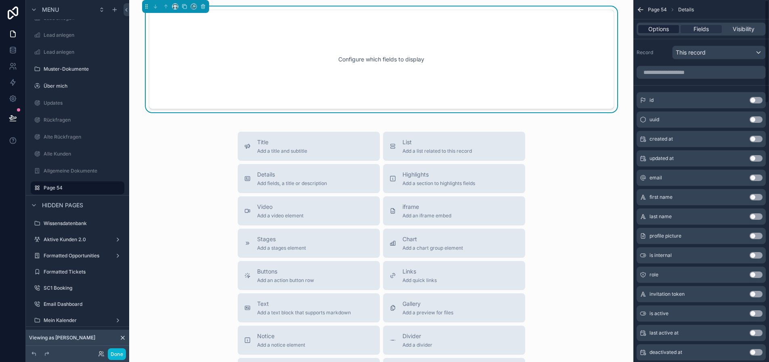
click at [663, 30] on span "Options" at bounding box center [659, 29] width 21 height 8
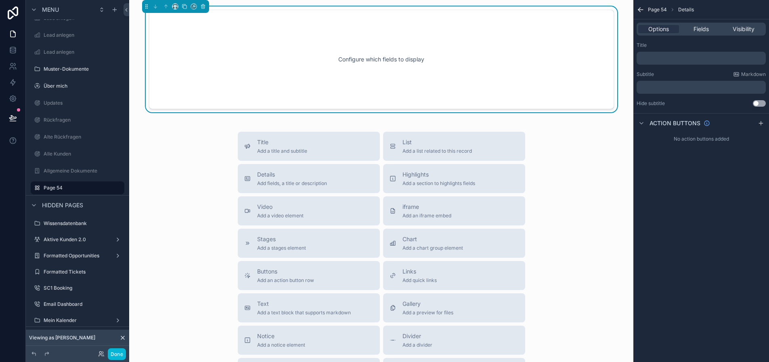
click at [641, 7] on icon "scrollable content" at bounding box center [641, 10] width 8 height 8
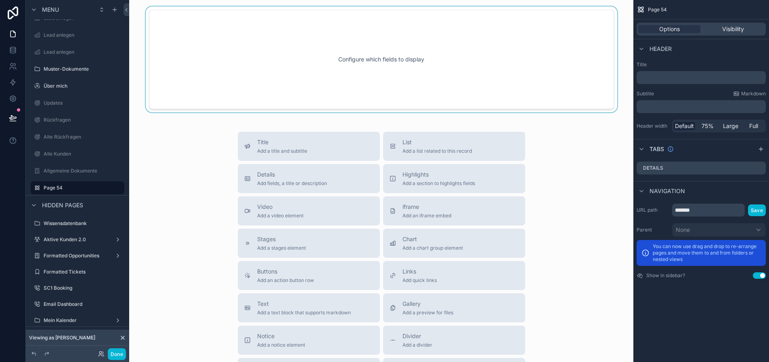
click at [521, 65] on div "scrollable content" at bounding box center [382, 59] width 492 height 106
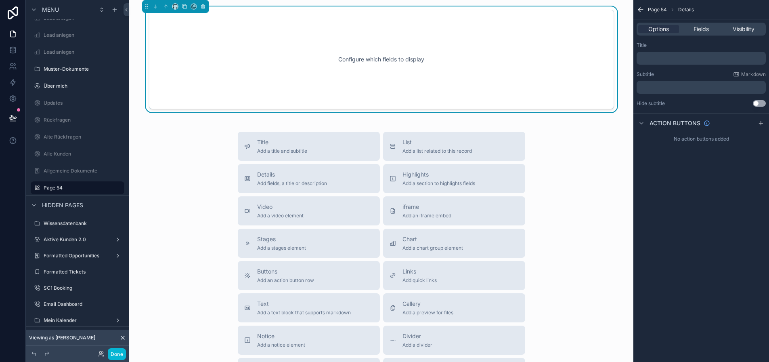
click at [500, 51] on div "Configure which fields to display" at bounding box center [381, 59] width 439 height 73
click at [203, 6] on icon "scrollable content" at bounding box center [203, 7] width 0 height 2
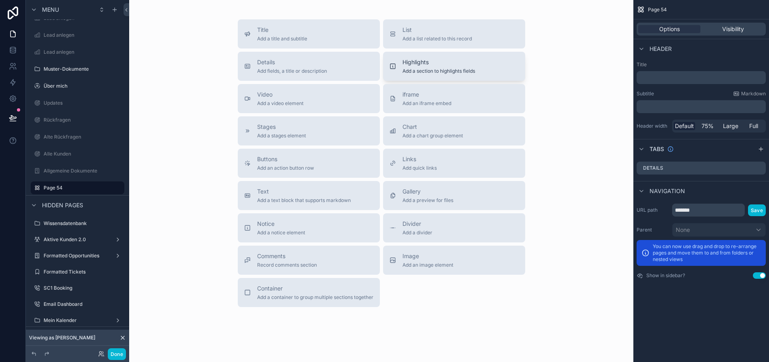
click at [431, 57] on button "Highlights Add a section to highlights fields" at bounding box center [454, 66] width 142 height 29
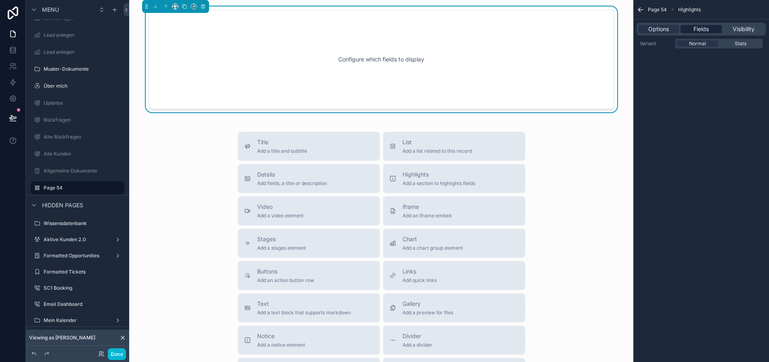
click at [705, 26] on span "Fields" at bounding box center [701, 29] width 15 height 8
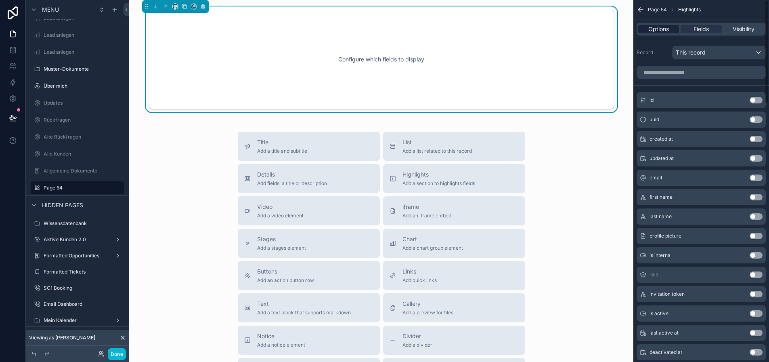
click at [659, 29] on span "Options" at bounding box center [659, 29] width 21 height 8
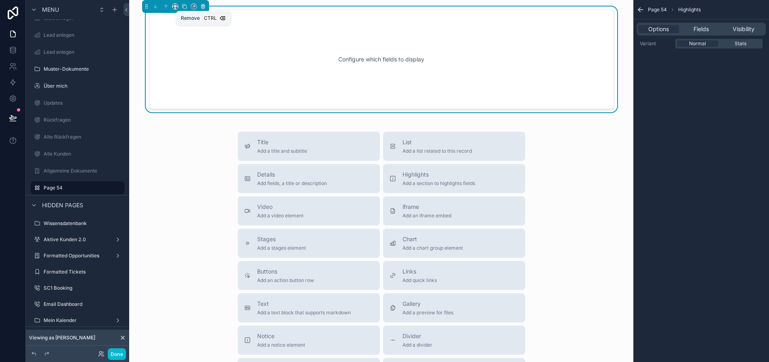
click at [200, 4] on icon "scrollable content" at bounding box center [203, 7] width 6 height 6
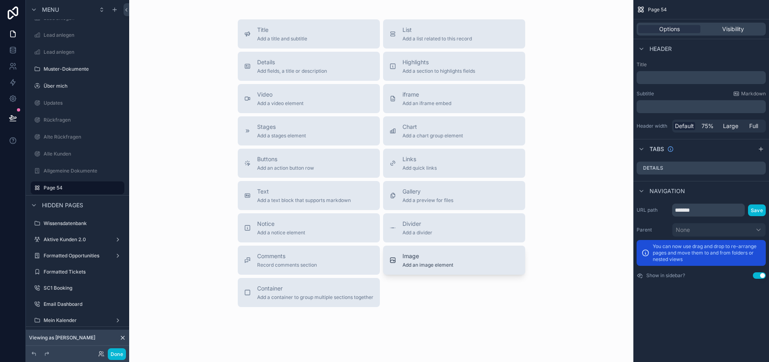
scroll to position [0, 6]
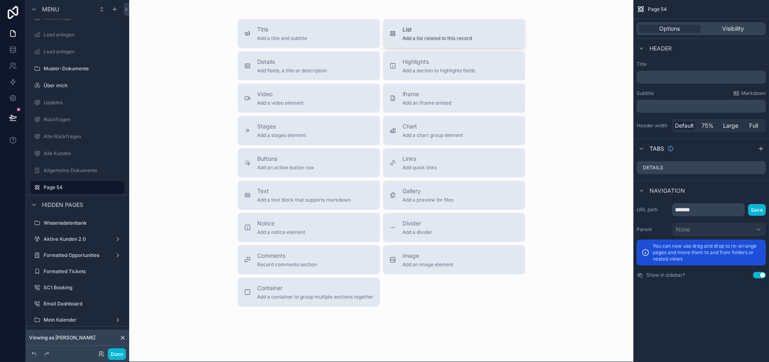
click at [425, 38] on span "Add a list related to this record" at bounding box center [437, 38] width 69 height 6
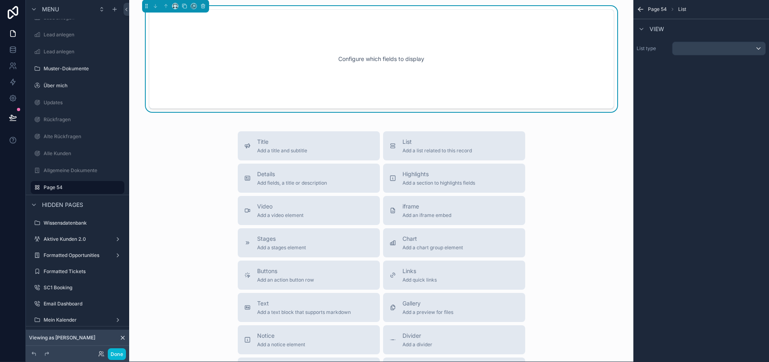
scroll to position [0, 6]
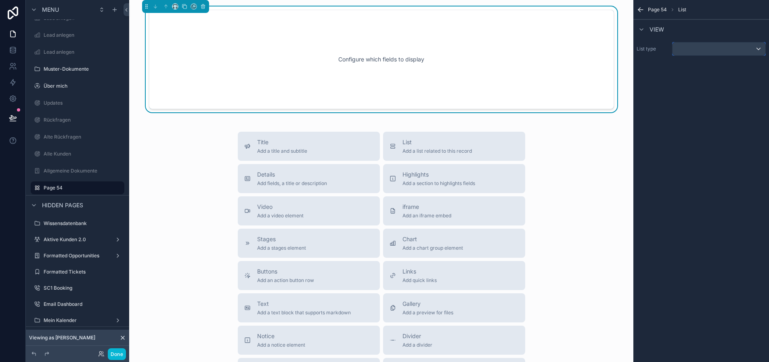
click at [685, 46] on div "scrollable content" at bounding box center [719, 48] width 93 height 13
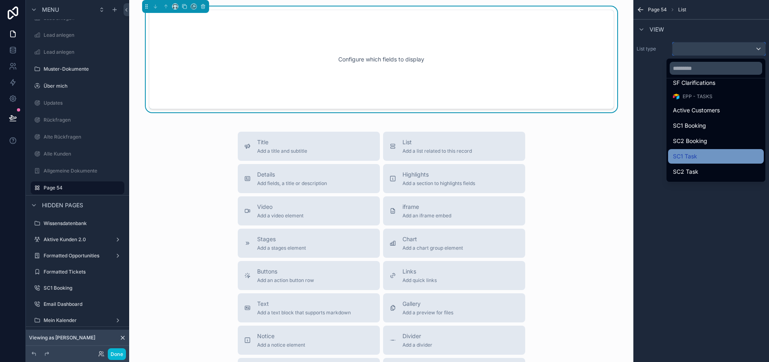
scroll to position [389, 0]
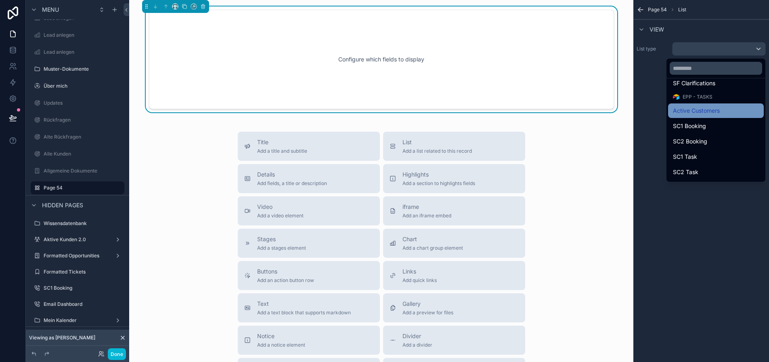
click at [701, 114] on span "Active Customers" at bounding box center [696, 111] width 47 height 10
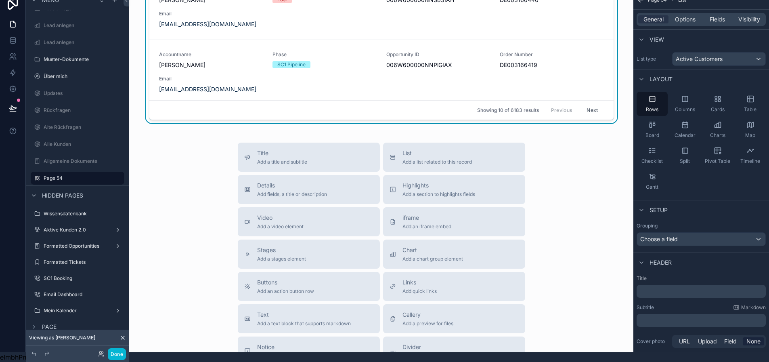
scroll to position [174, 0]
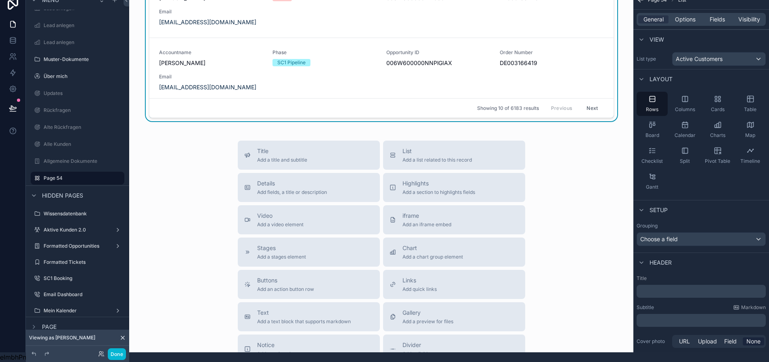
click at [559, 319] on div "Title Add a title and subtitle List Add a list related to this record Details A…" at bounding box center [382, 285] width 492 height 288
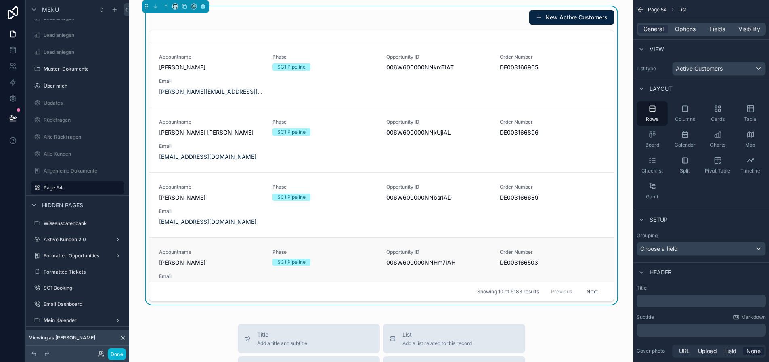
scroll to position [248, 0]
click at [202, 5] on icon "scrollable content" at bounding box center [203, 4] width 2 height 1
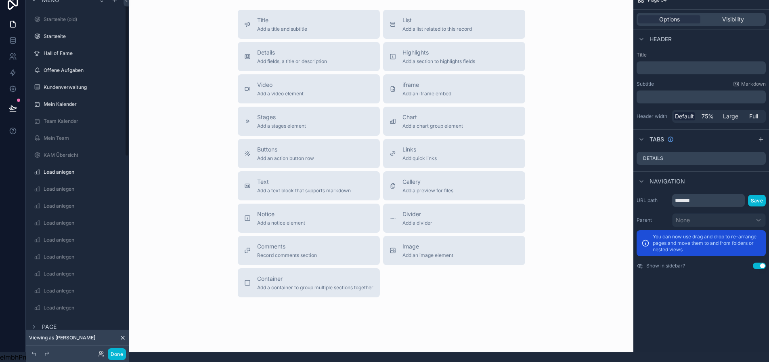
scroll to position [0, 6]
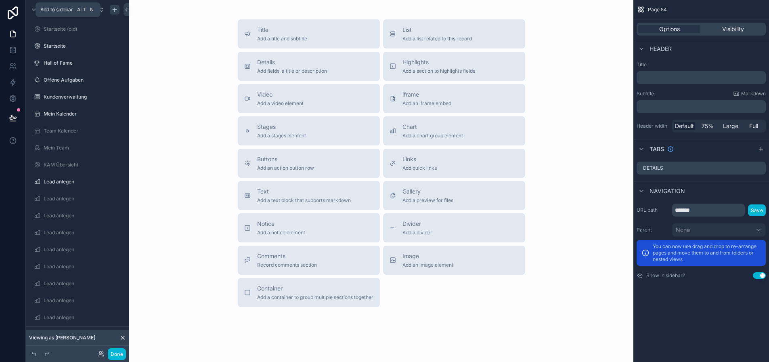
click at [110, 9] on div "scrollable content" at bounding box center [115, 10] width 10 height 10
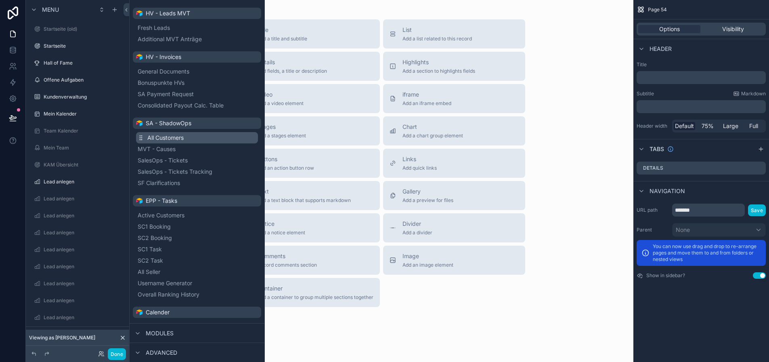
scroll to position [282, 0]
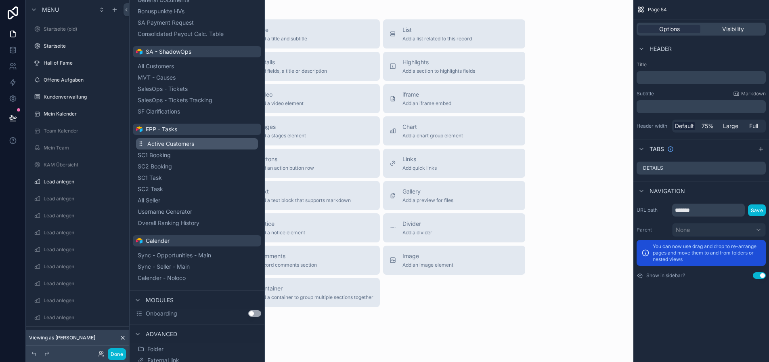
click at [189, 146] on button "Active Customers" at bounding box center [197, 143] width 122 height 11
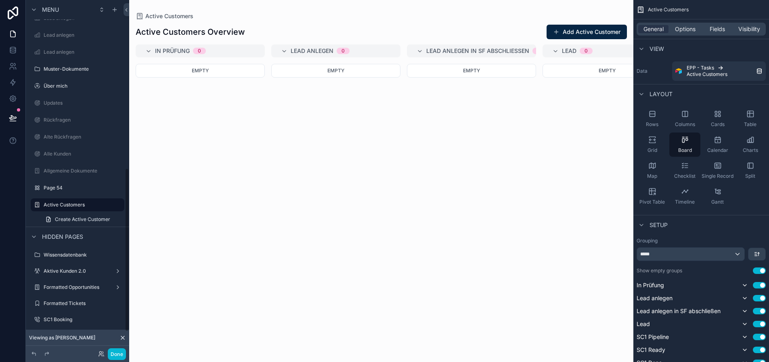
scroll to position [367, 0]
click at [725, 164] on div "Single Record" at bounding box center [717, 170] width 31 height 24
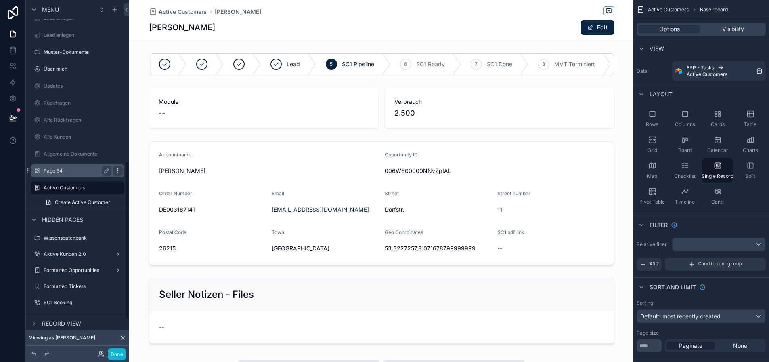
click at [115, 170] on icon "scrollable content" at bounding box center [118, 171] width 6 height 6
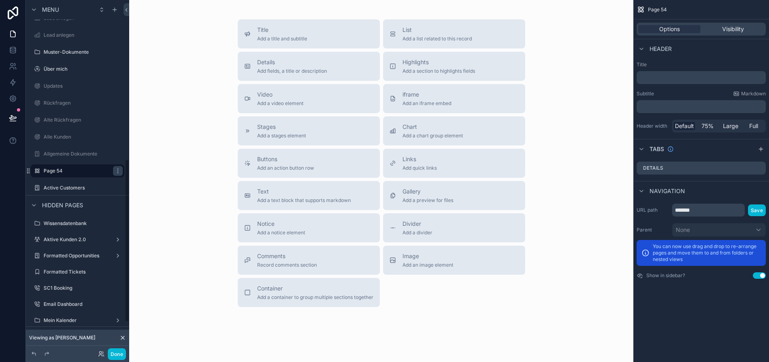
scroll to position [350, 0]
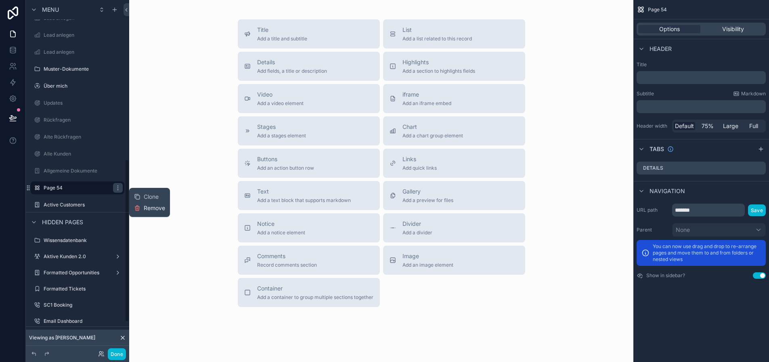
click at [137, 210] on button "Remove" at bounding box center [149, 208] width 31 height 8
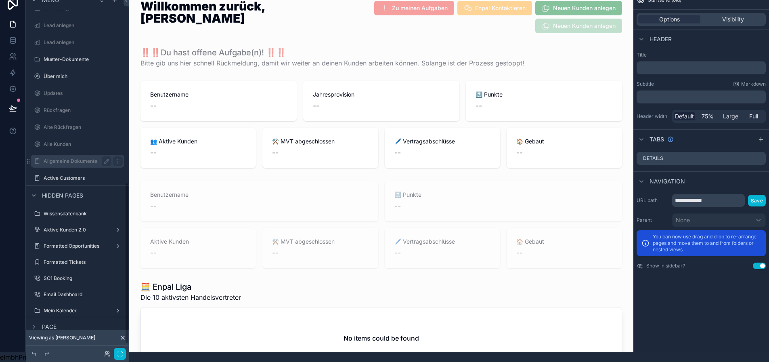
scroll to position [413, 0]
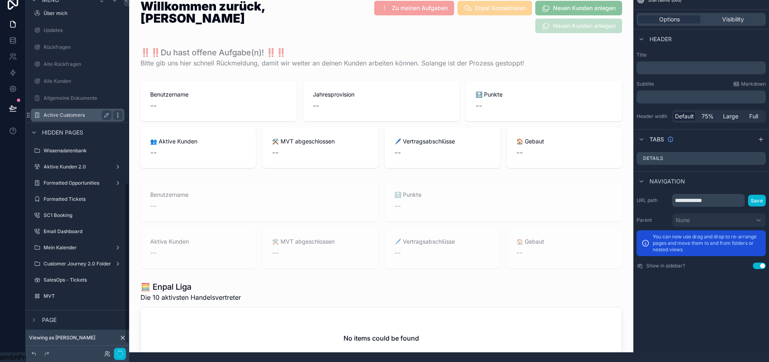
click at [118, 115] on icon "scrollable content" at bounding box center [118, 115] width 0 height 0
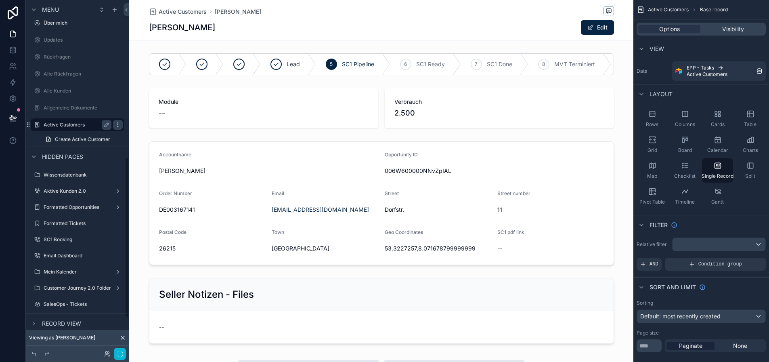
scroll to position [350, 0]
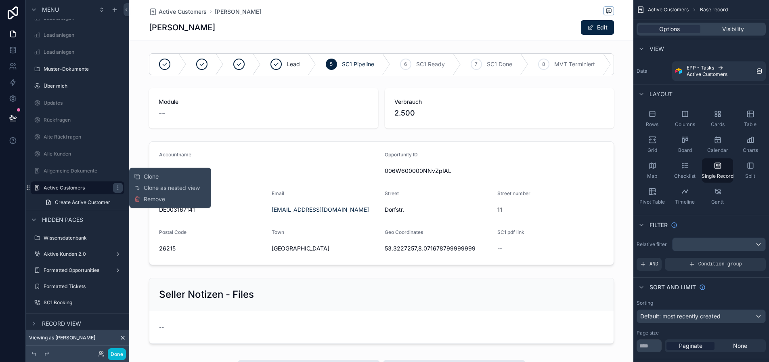
click at [167, 200] on div "Clone Clone as nested view Remove" at bounding box center [170, 188] width 72 height 34
click at [149, 200] on span "Remove" at bounding box center [154, 199] width 21 height 8
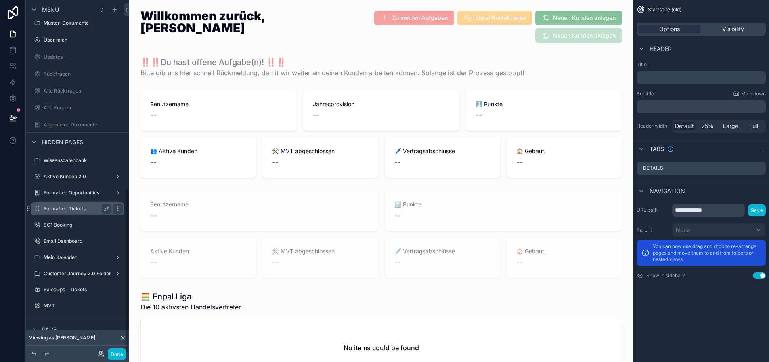
scroll to position [16, 6]
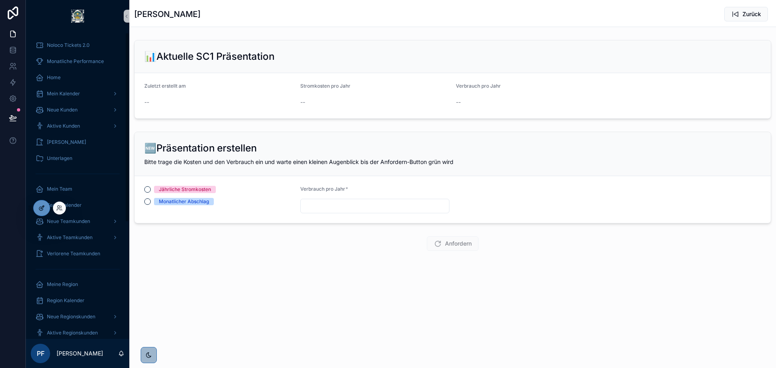
click at [43, 207] on icon at bounding box center [41, 208] width 6 height 6
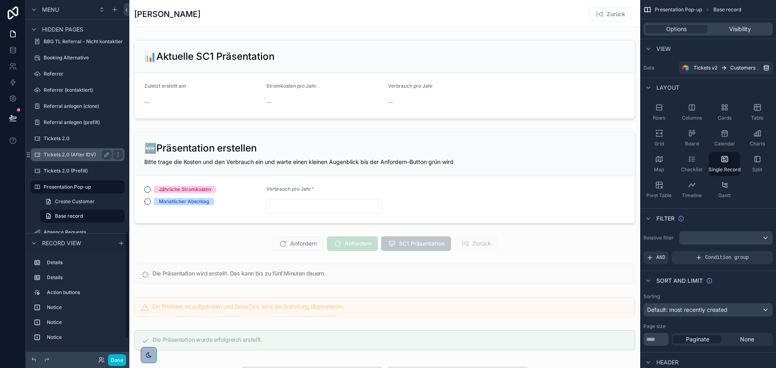
scroll to position [776, 0]
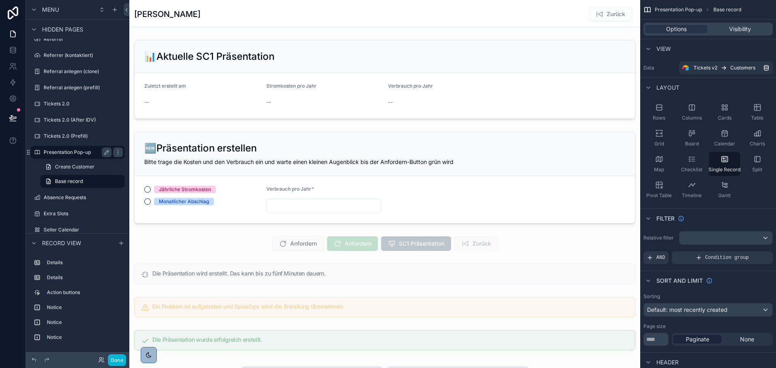
click at [86, 153] on label "Presentation Pop-up" at bounding box center [76, 152] width 65 height 6
click at [86, 165] on span "Create Customer" at bounding box center [75, 167] width 40 height 6
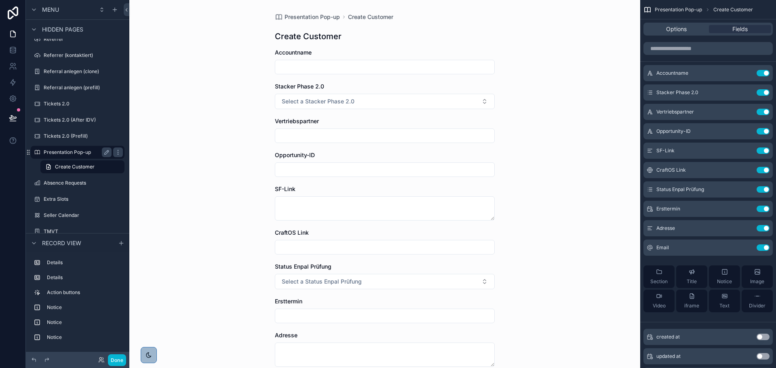
click at [83, 151] on label "Presentation Pop-up" at bounding box center [76, 152] width 65 height 6
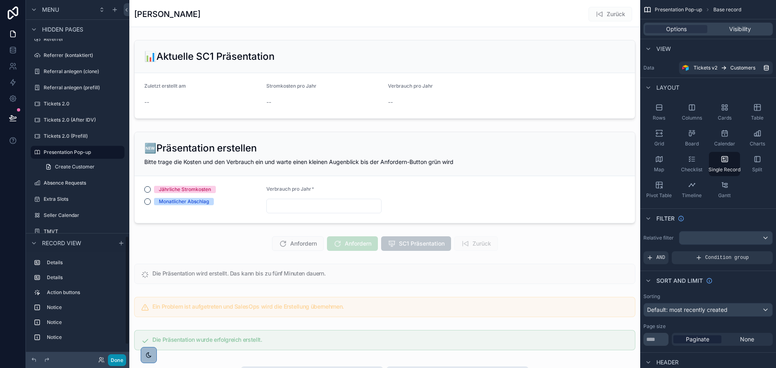
click at [114, 362] on button "Done" at bounding box center [117, 360] width 18 height 12
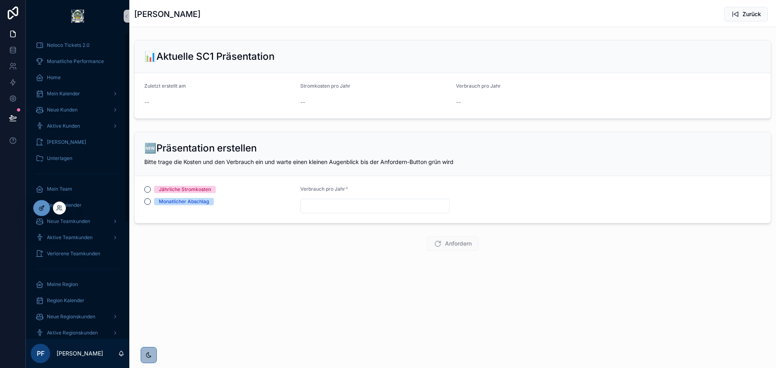
click at [34, 207] on div at bounding box center [42, 207] width 16 height 15
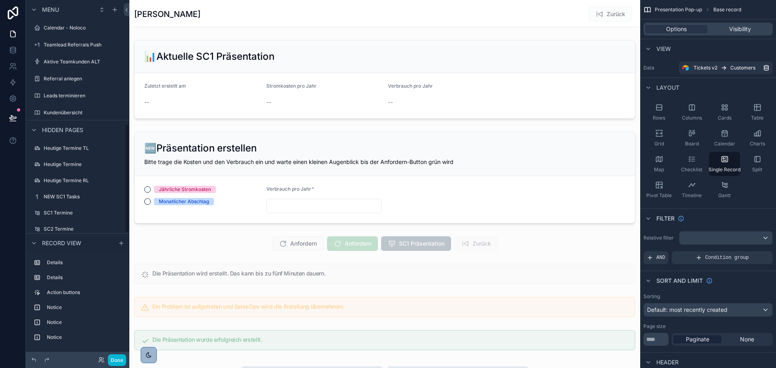
scroll to position [401, 0]
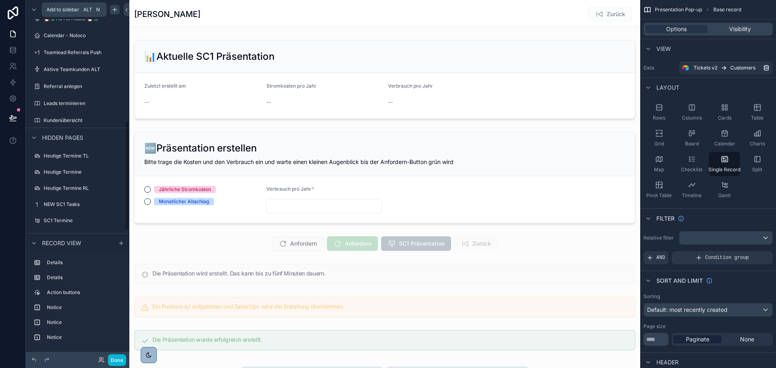
click at [115, 11] on icon "scrollable content" at bounding box center [114, 9] width 6 height 6
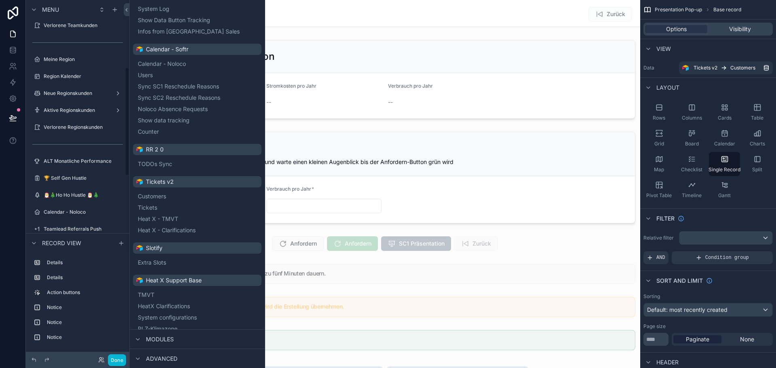
scroll to position [221, 0]
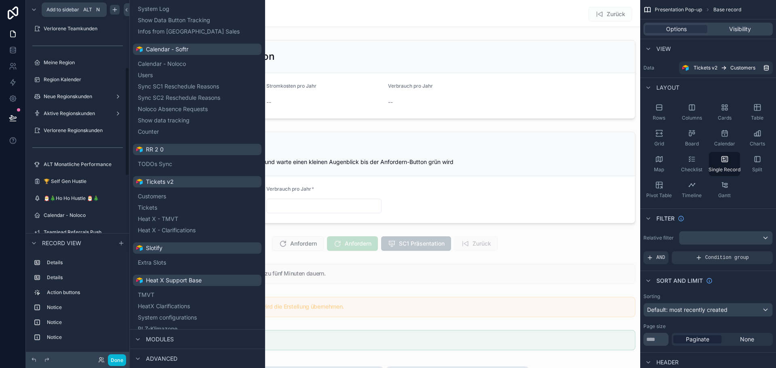
click at [117, 12] on icon "scrollable content" at bounding box center [114, 9] width 6 height 6
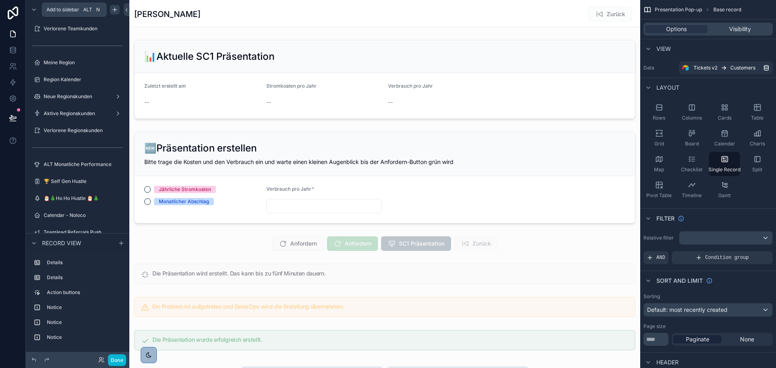
click at [117, 12] on icon "scrollable content" at bounding box center [114, 9] width 6 height 6
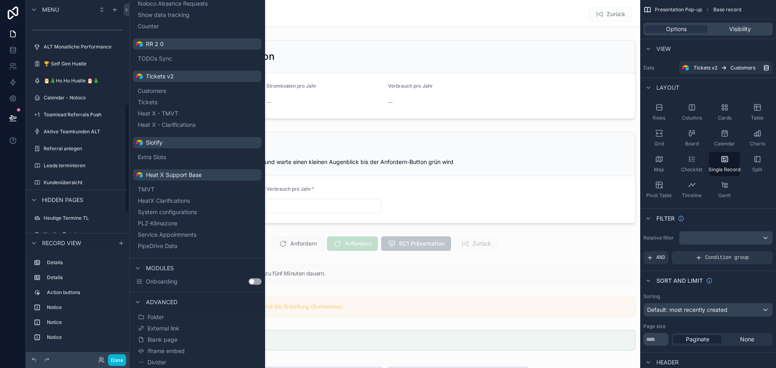
scroll to position [342, 0]
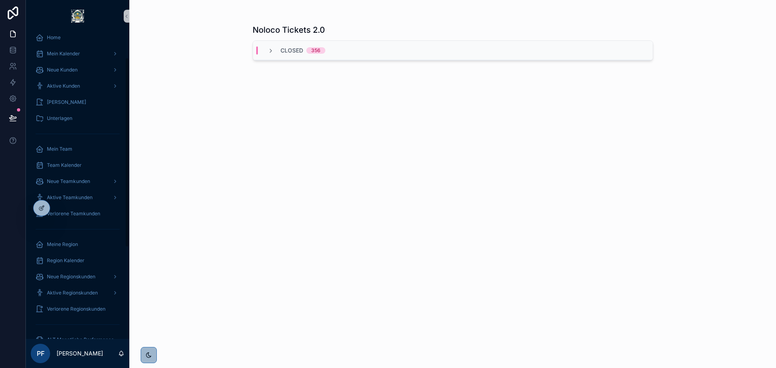
scroll to position [41, 0]
click at [46, 204] on div at bounding box center [42, 207] width 16 height 15
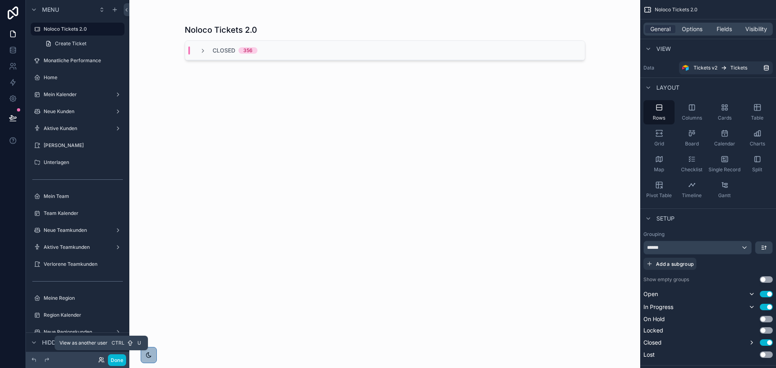
click at [101, 360] on icon at bounding box center [101, 360] width 6 height 6
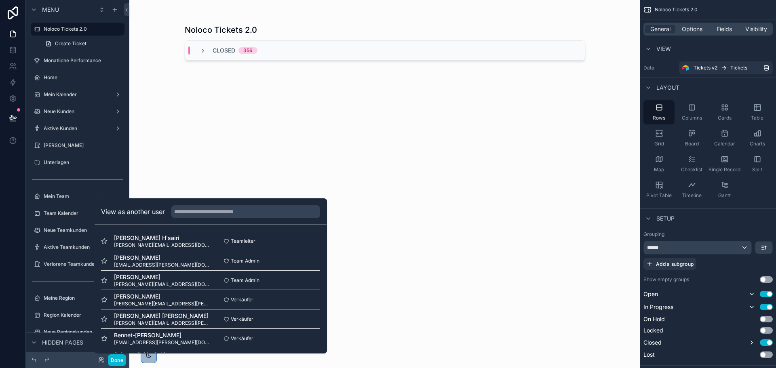
click at [196, 202] on div "View as another user" at bounding box center [211, 212] width 232 height 26
click at [191, 212] on input "text" at bounding box center [245, 211] width 149 height 13
type input "********"
click at [299, 259] on button "Select" at bounding box center [309, 261] width 21 height 12
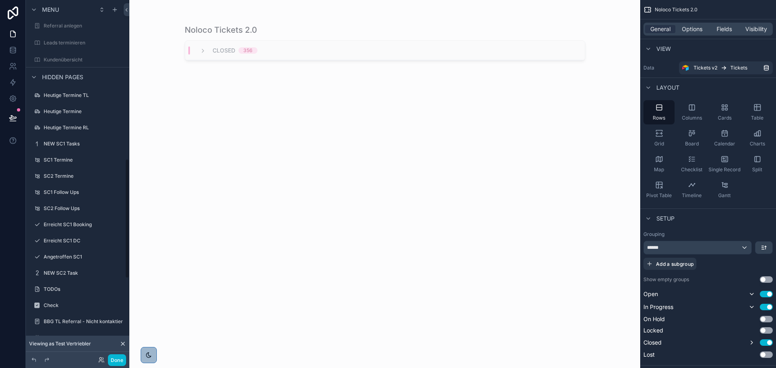
scroll to position [475, 0]
click at [76, 142] on label "NEW SC1 Tasks" at bounding box center [76, 144] width 65 height 6
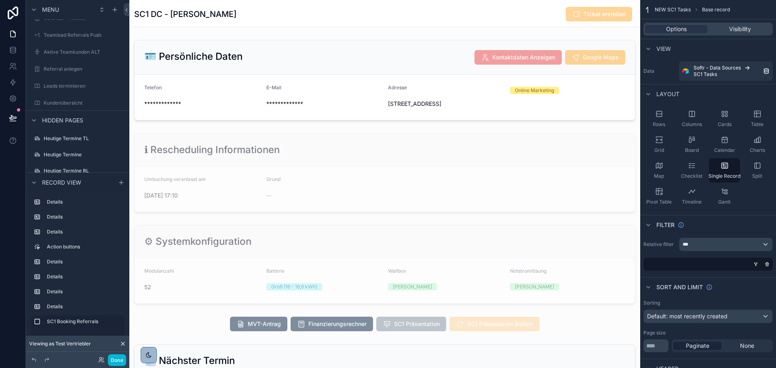
scroll to position [194, 0]
click at [117, 356] on button "Done" at bounding box center [117, 360] width 18 height 12
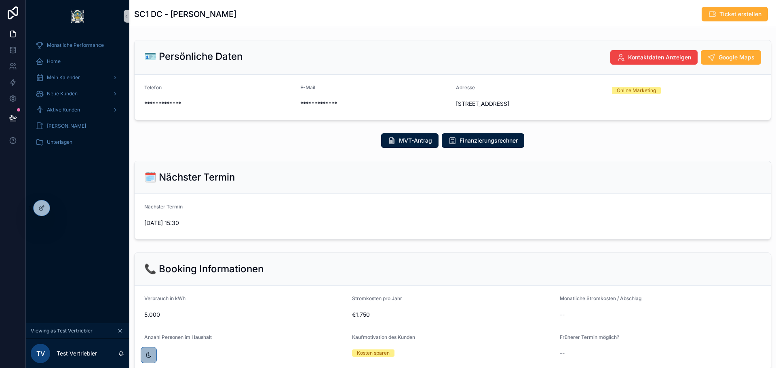
scroll to position [165, 0]
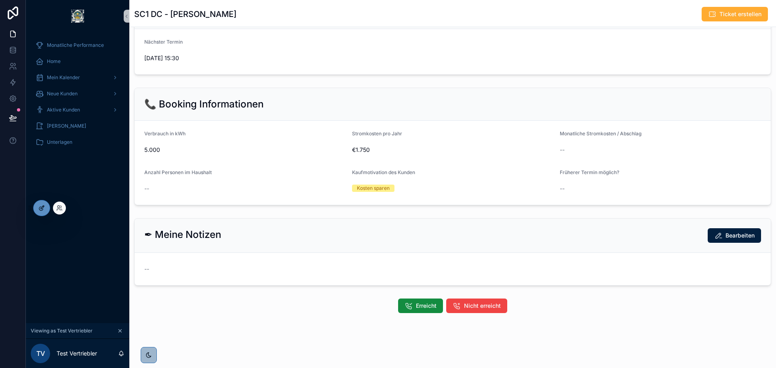
click at [36, 209] on div at bounding box center [42, 207] width 16 height 15
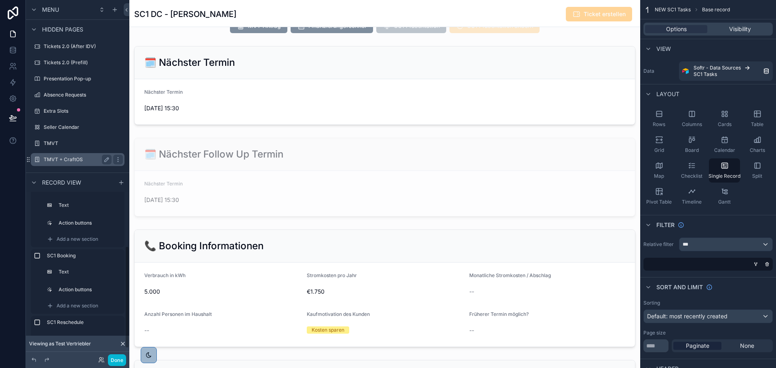
scroll to position [860, 0]
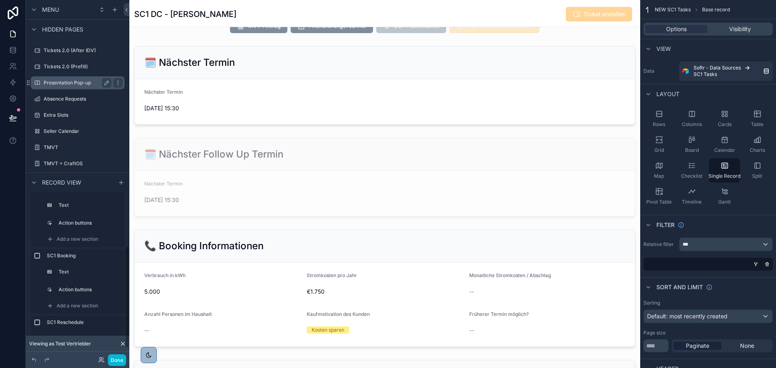
click at [78, 85] on label "Presentation Pop-up" at bounding box center [76, 83] width 65 height 6
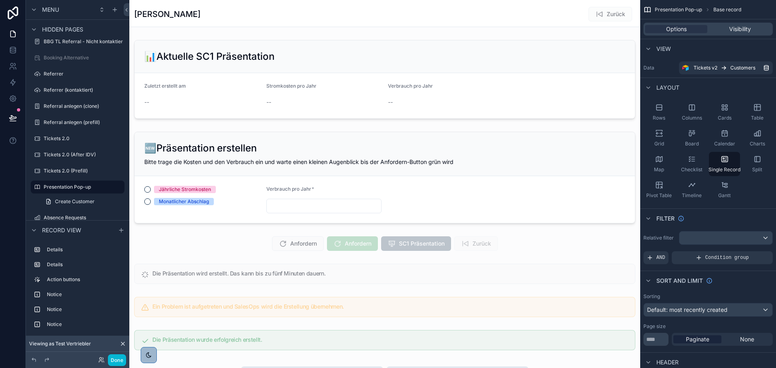
click at [520, 63] on div "scrollable content" at bounding box center [384, 359] width 511 height 719
click at [520, 63] on div "scrollable content" at bounding box center [384, 79] width 511 height 85
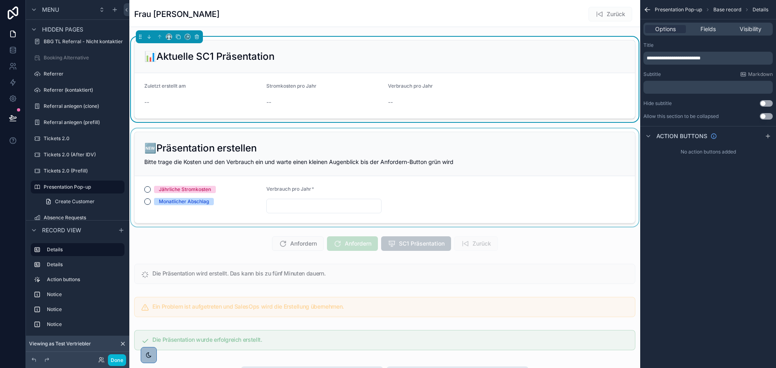
click at [503, 147] on div "scrollable content" at bounding box center [384, 177] width 511 height 98
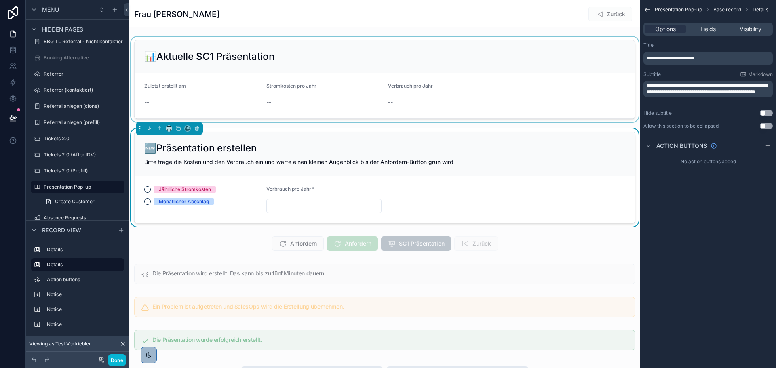
click at [510, 62] on div "scrollable content" at bounding box center [384, 79] width 511 height 85
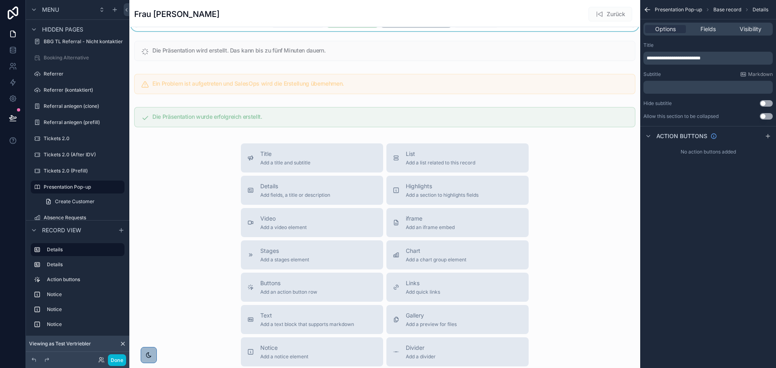
scroll to position [351, 0]
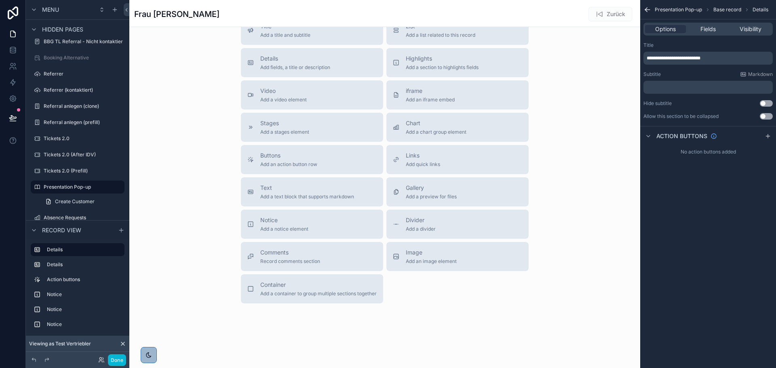
click at [593, 236] on div "Title Add a title and subtitle List Add a list related to this record Details A…" at bounding box center [384, 160] width 511 height 288
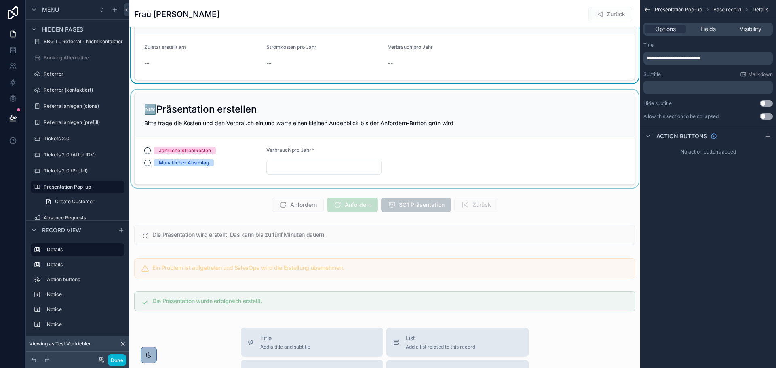
scroll to position [22, 0]
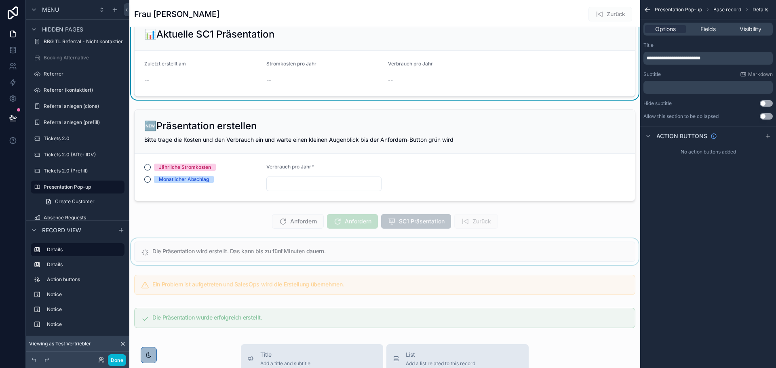
click at [590, 246] on div "scrollable content" at bounding box center [384, 251] width 511 height 27
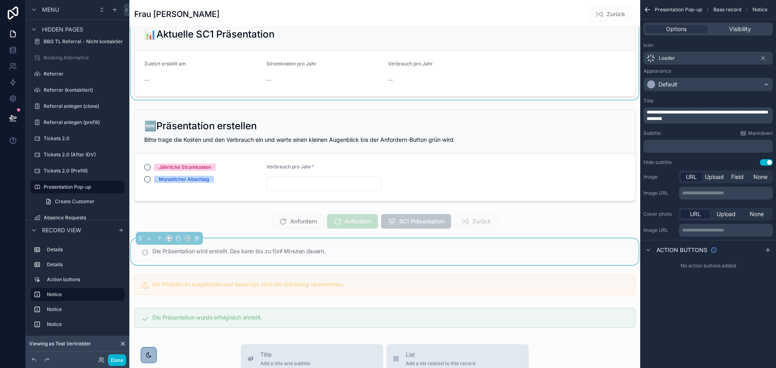
click at [337, 68] on div "scrollable content" at bounding box center [384, 57] width 511 height 85
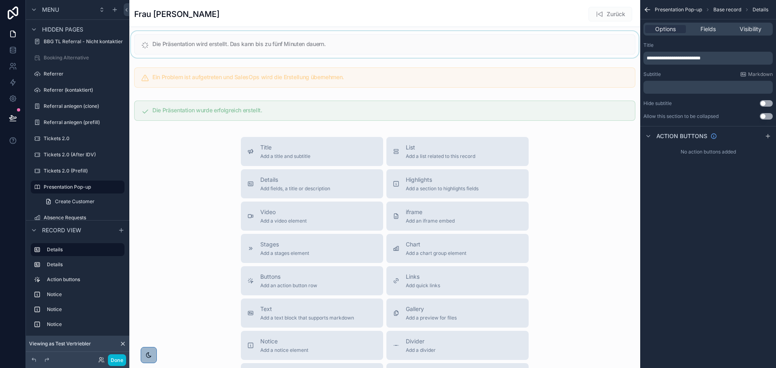
scroll to position [277, 0]
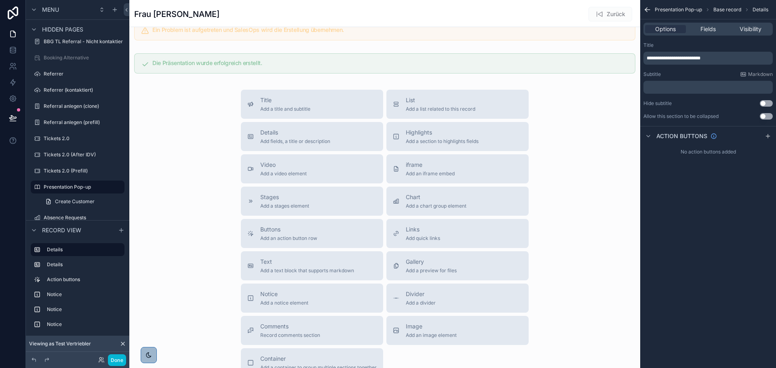
click at [601, 197] on div "Title Add a title and subtitle List Add a list related to this record Details A…" at bounding box center [384, 234] width 511 height 288
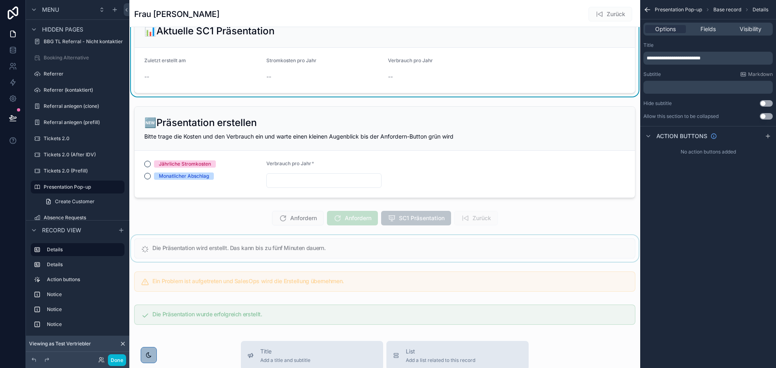
scroll to position [0, 0]
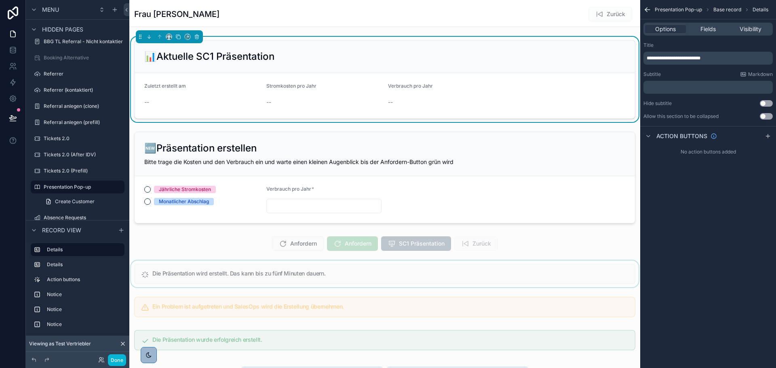
click at [595, 15] on span "Zurück" at bounding box center [610, 15] width 44 height 8
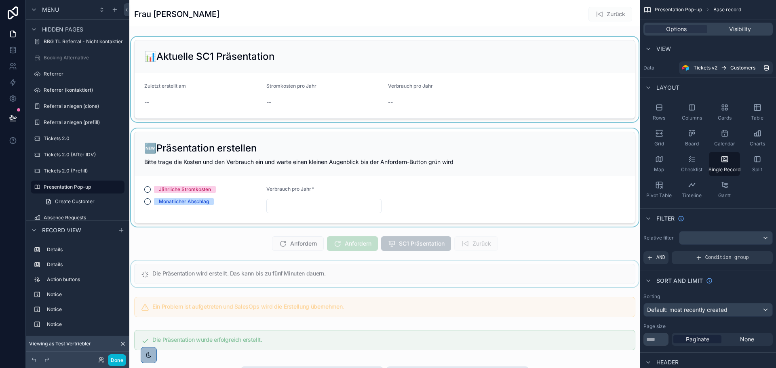
click at [548, 160] on div "scrollable content" at bounding box center [384, 177] width 511 height 98
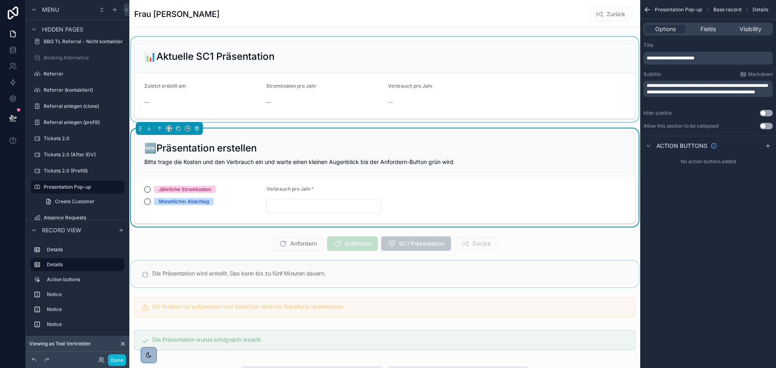
click at [574, 20] on div "Zurück" at bounding box center [604, 13] width 61 height 15
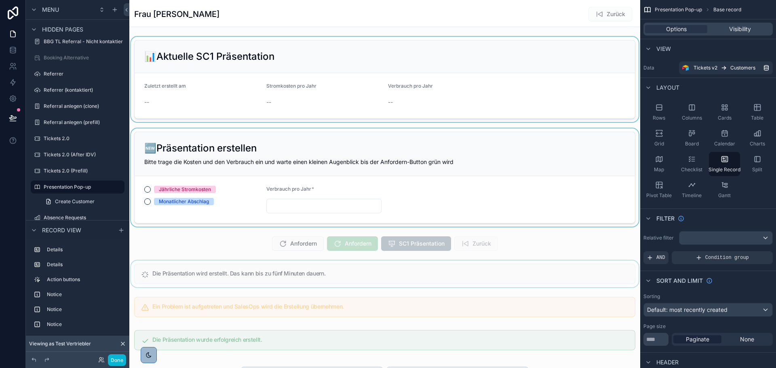
click at [563, 15] on div "Frau [PERSON_NAME] Zurück" at bounding box center [384, 13] width 501 height 15
click at [439, 19] on div "Frau [PERSON_NAME] Zurück" at bounding box center [384, 13] width 501 height 15
click at [397, 89] on div "scrollable content" at bounding box center [384, 79] width 511 height 85
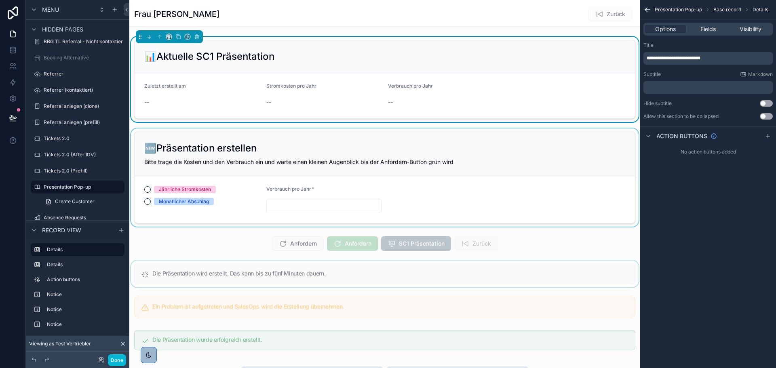
click at [410, 22] on div "Frau [PERSON_NAME] Zurück" at bounding box center [384, 13] width 501 height 27
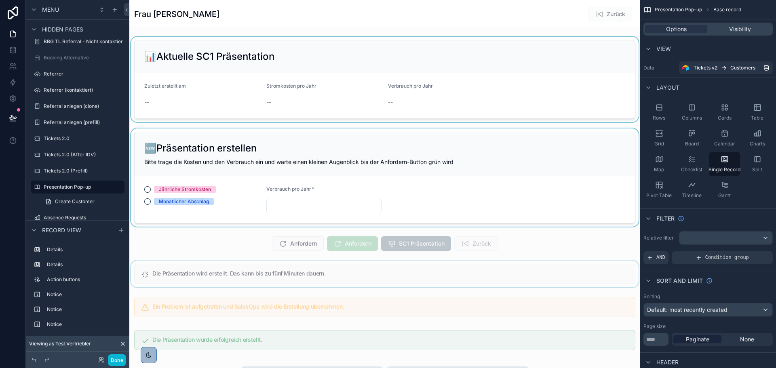
click at [413, 24] on div "Frau [PERSON_NAME] Zurück" at bounding box center [384, 13] width 501 height 27
click at [535, 66] on div "scrollable content" at bounding box center [384, 79] width 511 height 85
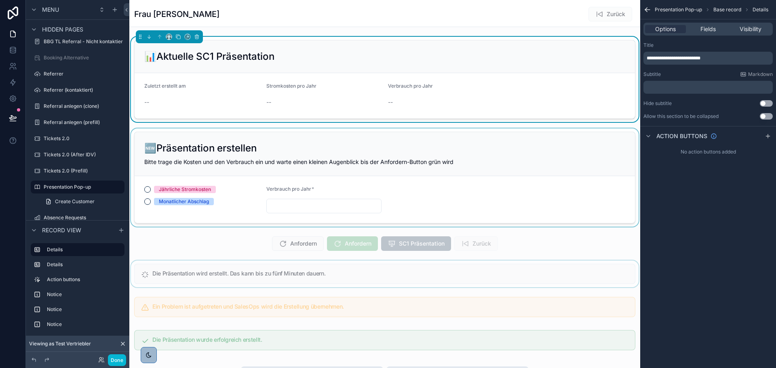
click at [543, 145] on div "scrollable content" at bounding box center [384, 177] width 511 height 98
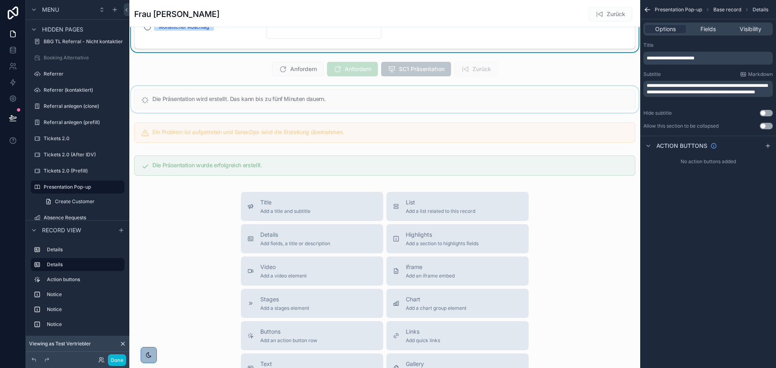
scroll to position [175, 0]
click at [598, 245] on div "Title Add a title and subtitle List Add a list related to this record Details A…" at bounding box center [384, 335] width 511 height 288
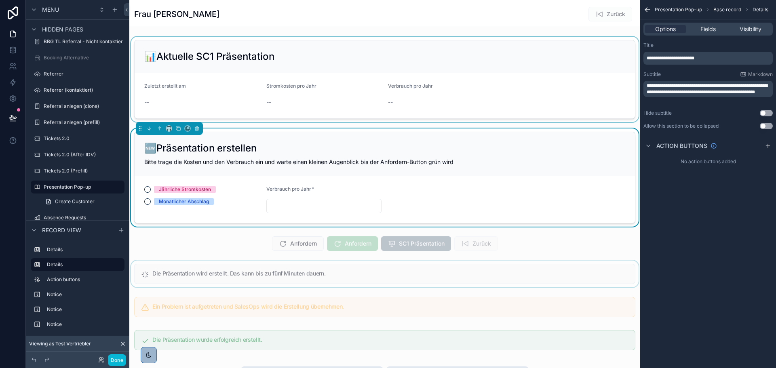
click at [533, 13] on div "Frau [PERSON_NAME] Zurück" at bounding box center [384, 13] width 501 height 15
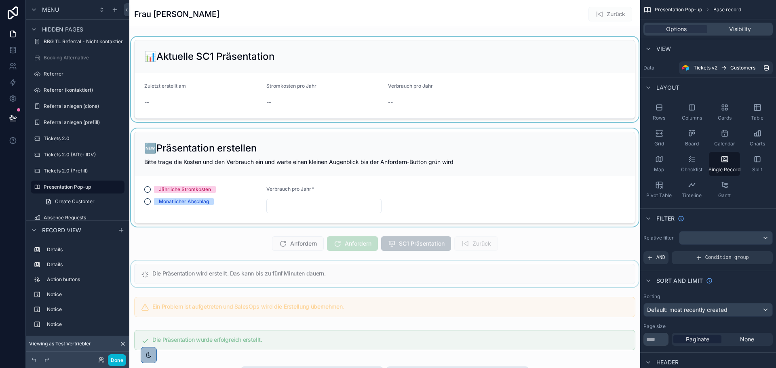
click at [533, 13] on div "Frau [PERSON_NAME] Zurück" at bounding box center [384, 13] width 501 height 15
click at [220, 14] on div "Frau [PERSON_NAME] Zurück" at bounding box center [384, 13] width 501 height 15
click at [343, 239] on div "📊Aktuelle SC1 Präsentation Zuletzt erstellt am -- Stromkosten pro Jahr -- Verbr…" at bounding box center [384, 195] width 511 height 317
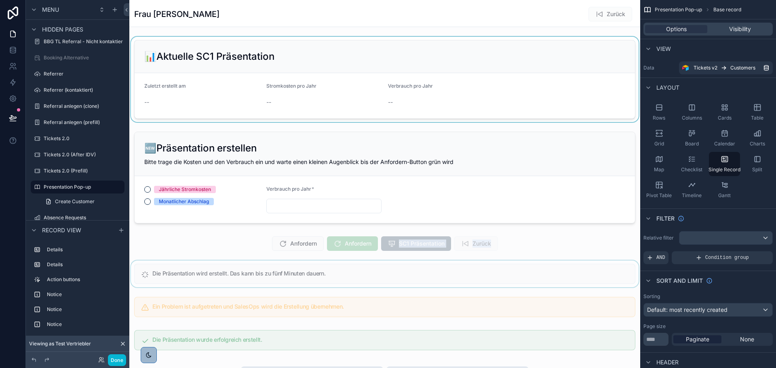
click at [345, 69] on div "scrollable content" at bounding box center [384, 79] width 511 height 85
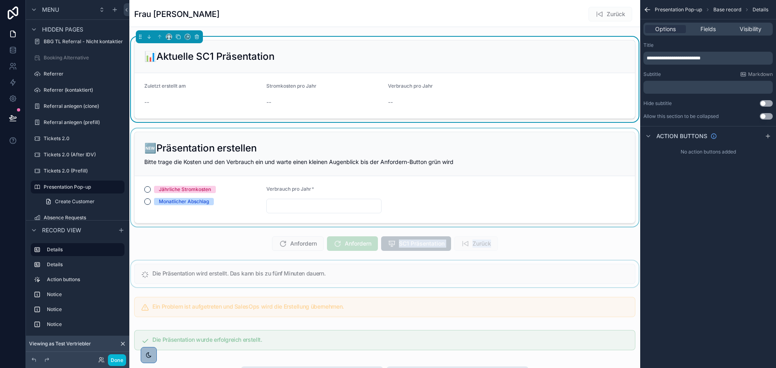
click at [419, 155] on div "scrollable content" at bounding box center [384, 177] width 511 height 98
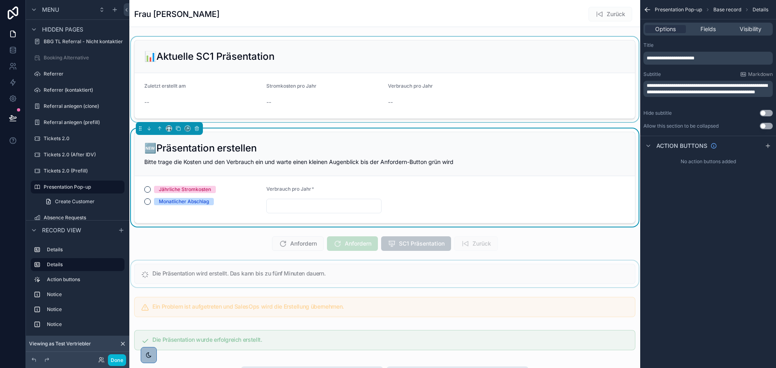
click at [490, 25] on div "Frau [PERSON_NAME] Zurück" at bounding box center [384, 13] width 501 height 27
